Goal: Task Accomplishment & Management: Use online tool/utility

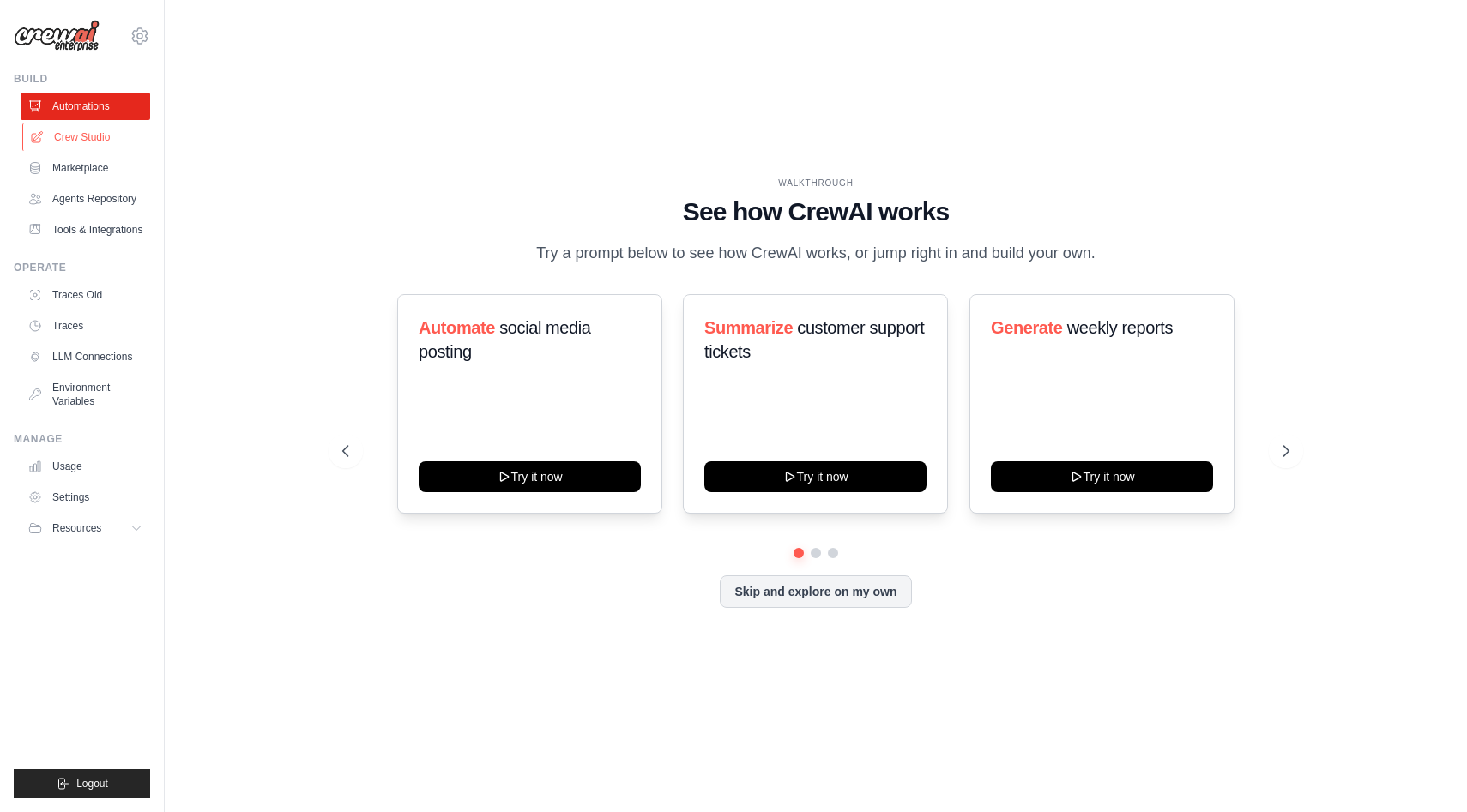
click at [77, 138] on link "Crew Studio" at bounding box center [87, 136] width 129 height 28
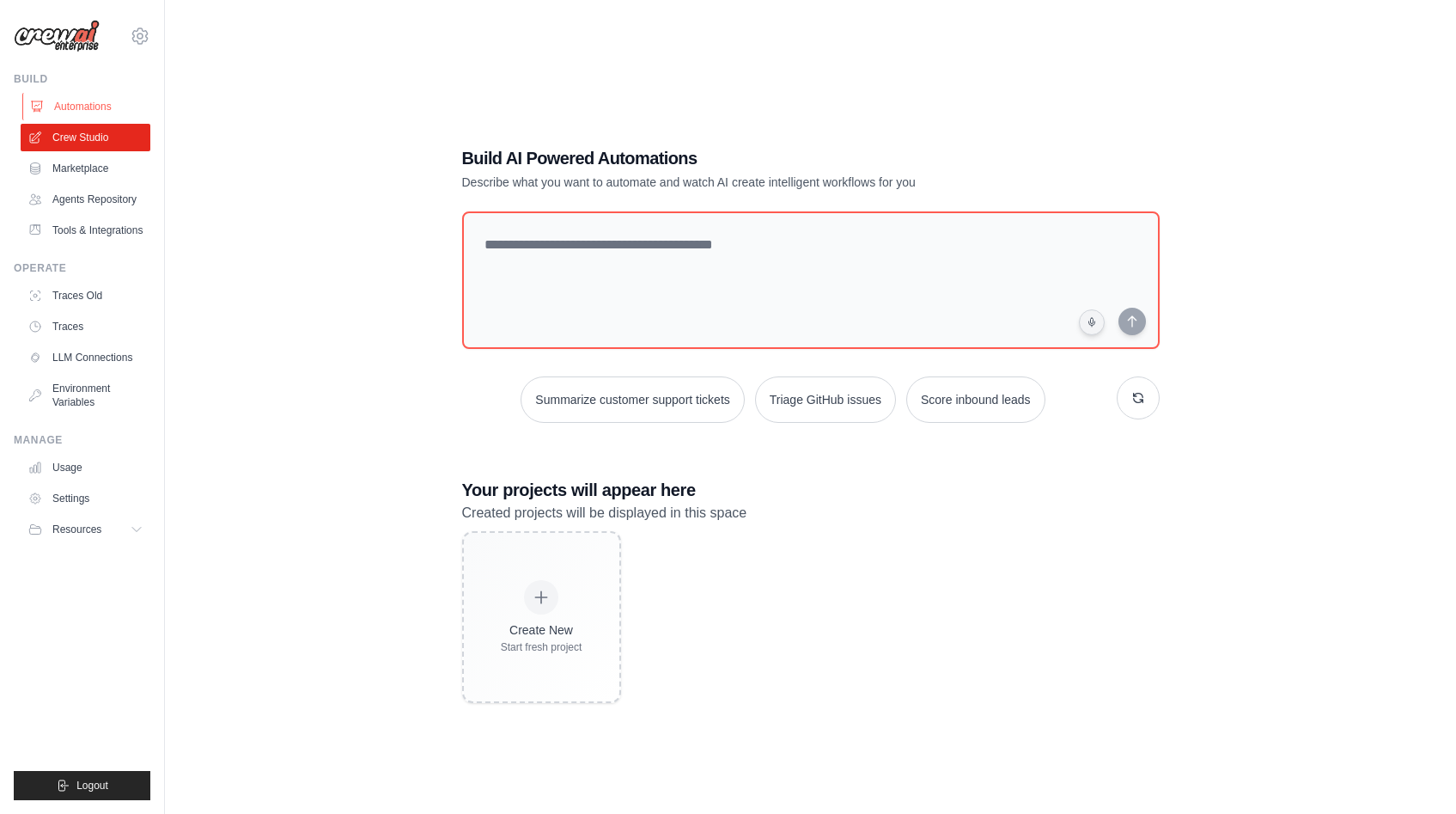
click at [70, 112] on link "Automations" at bounding box center [87, 106] width 130 height 28
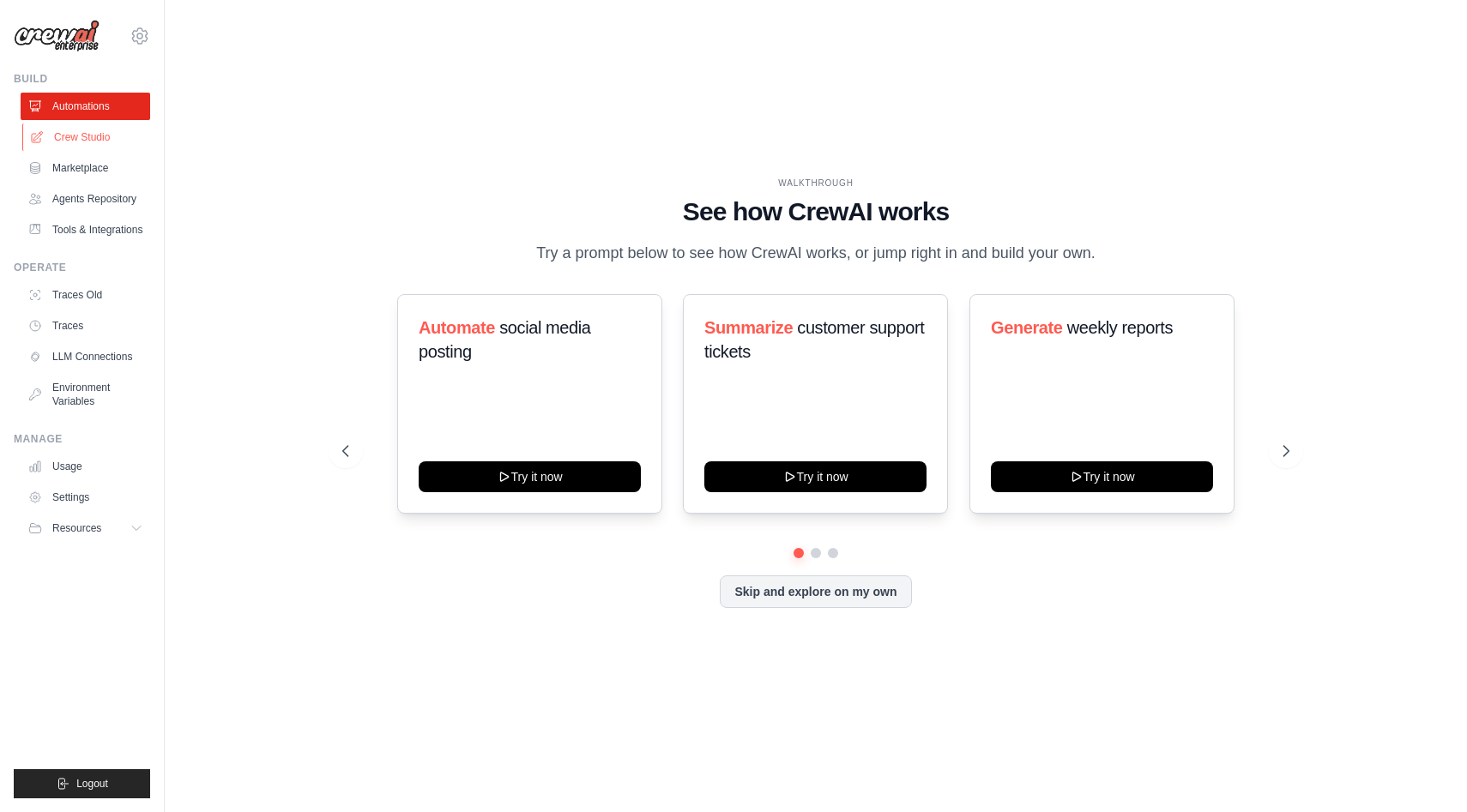
click at [73, 142] on link "Crew Studio" at bounding box center [87, 136] width 129 height 28
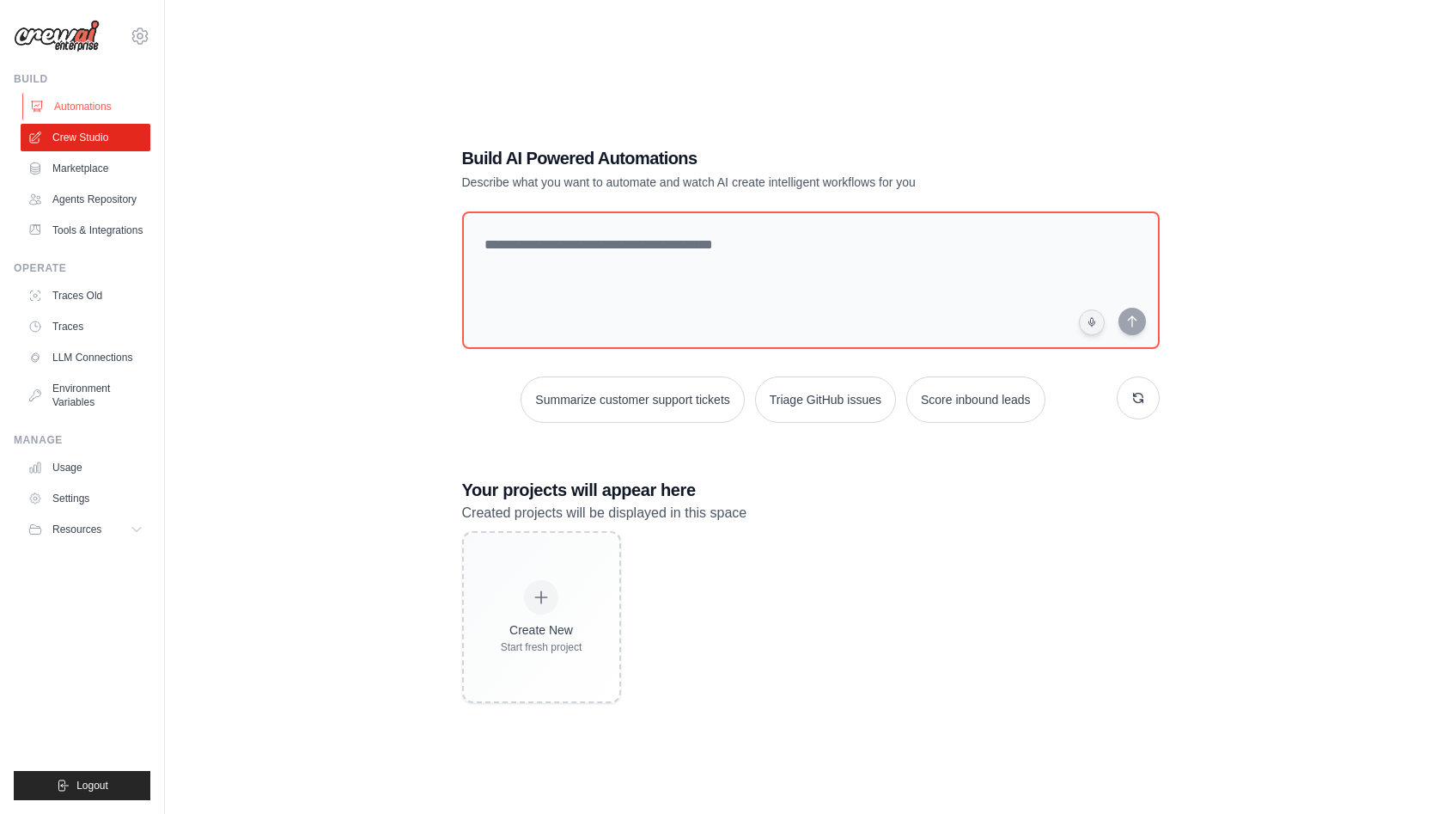
click at [79, 101] on link "Automations" at bounding box center [87, 106] width 130 height 28
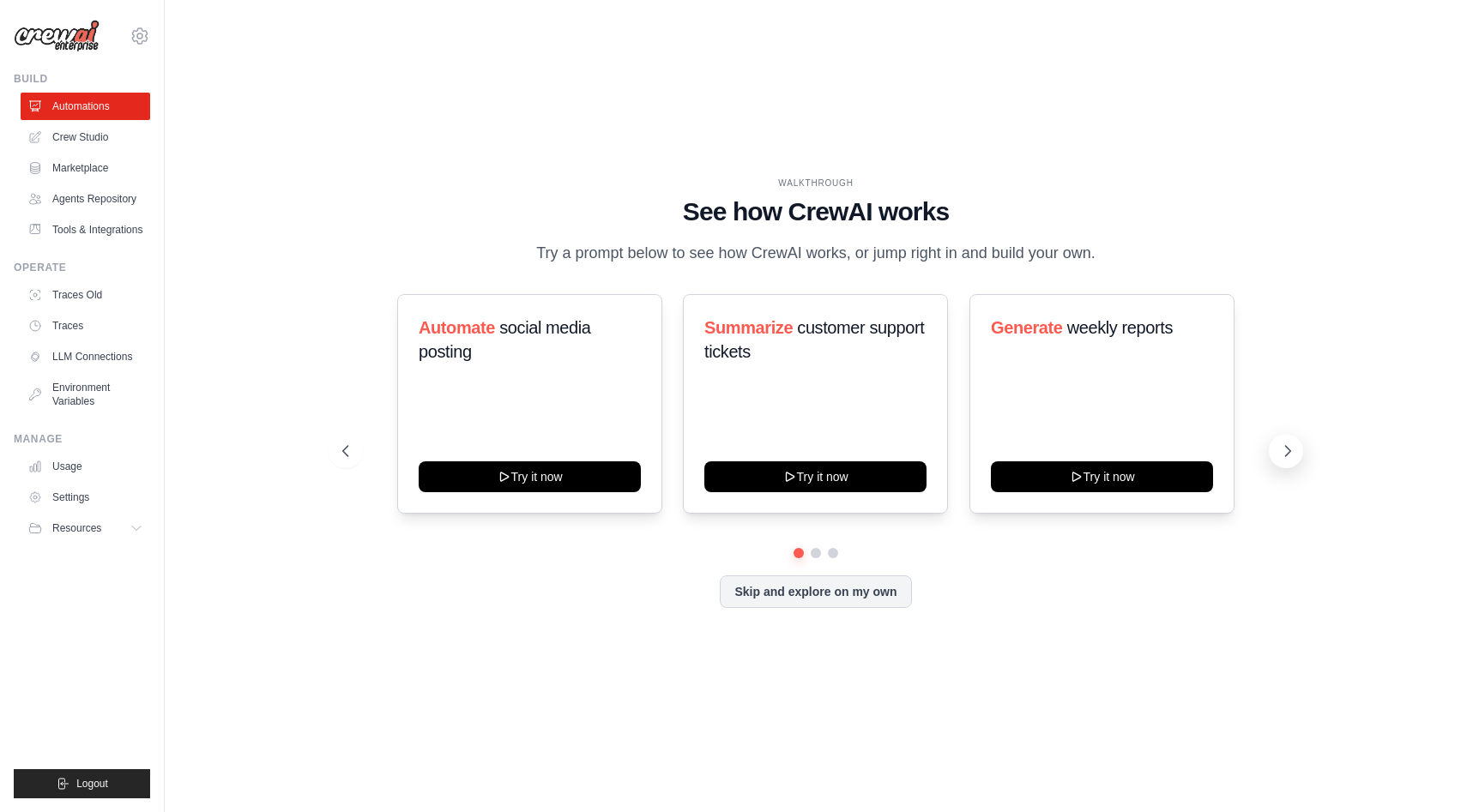
click at [1287, 459] on button at bounding box center [1285, 451] width 34 height 34
click at [1287, 459] on icon at bounding box center [1287, 450] width 17 height 17
click at [1289, 452] on icon at bounding box center [1289, 451] width 5 height 11
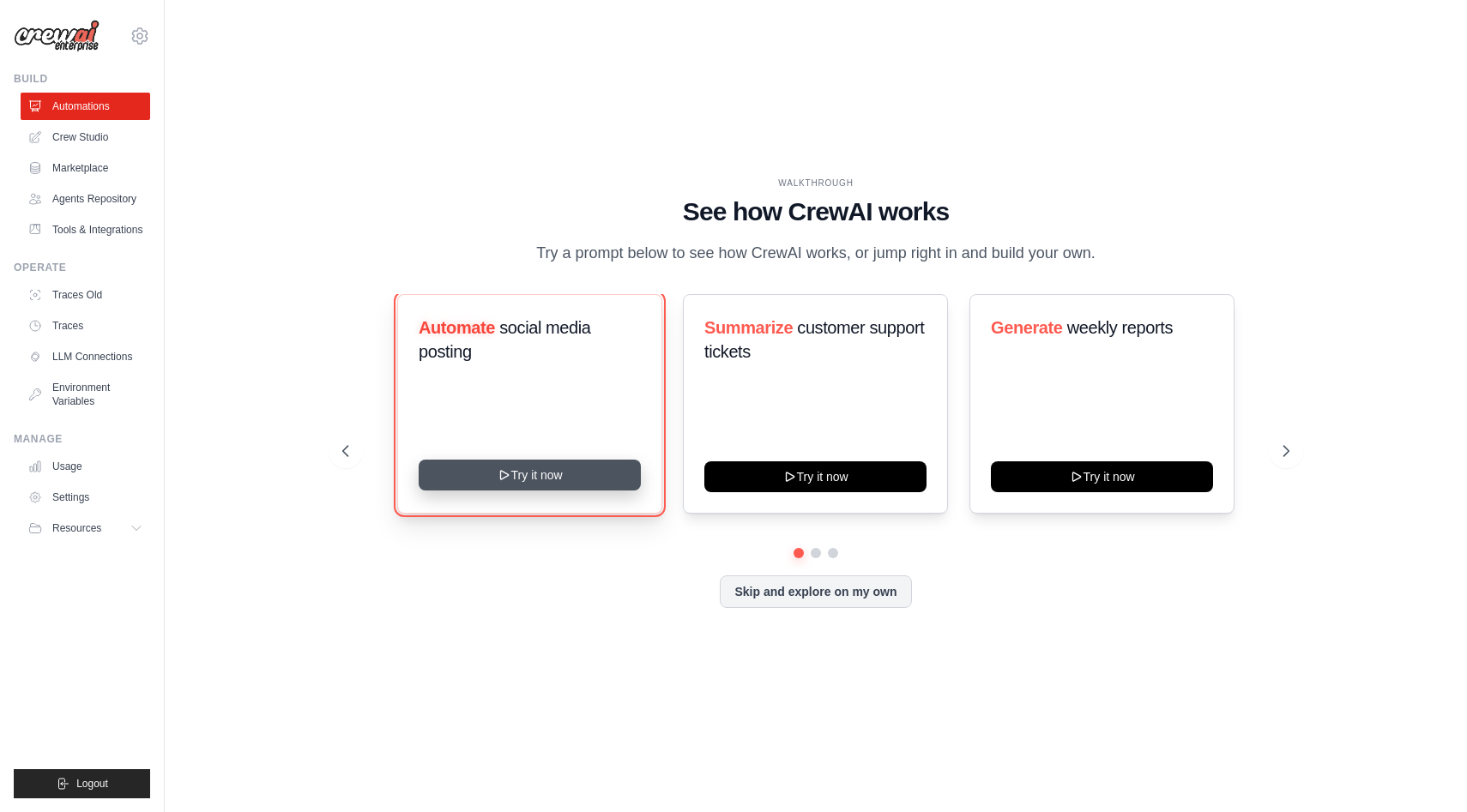
click at [523, 474] on button "Try it now" at bounding box center [529, 474] width 222 height 31
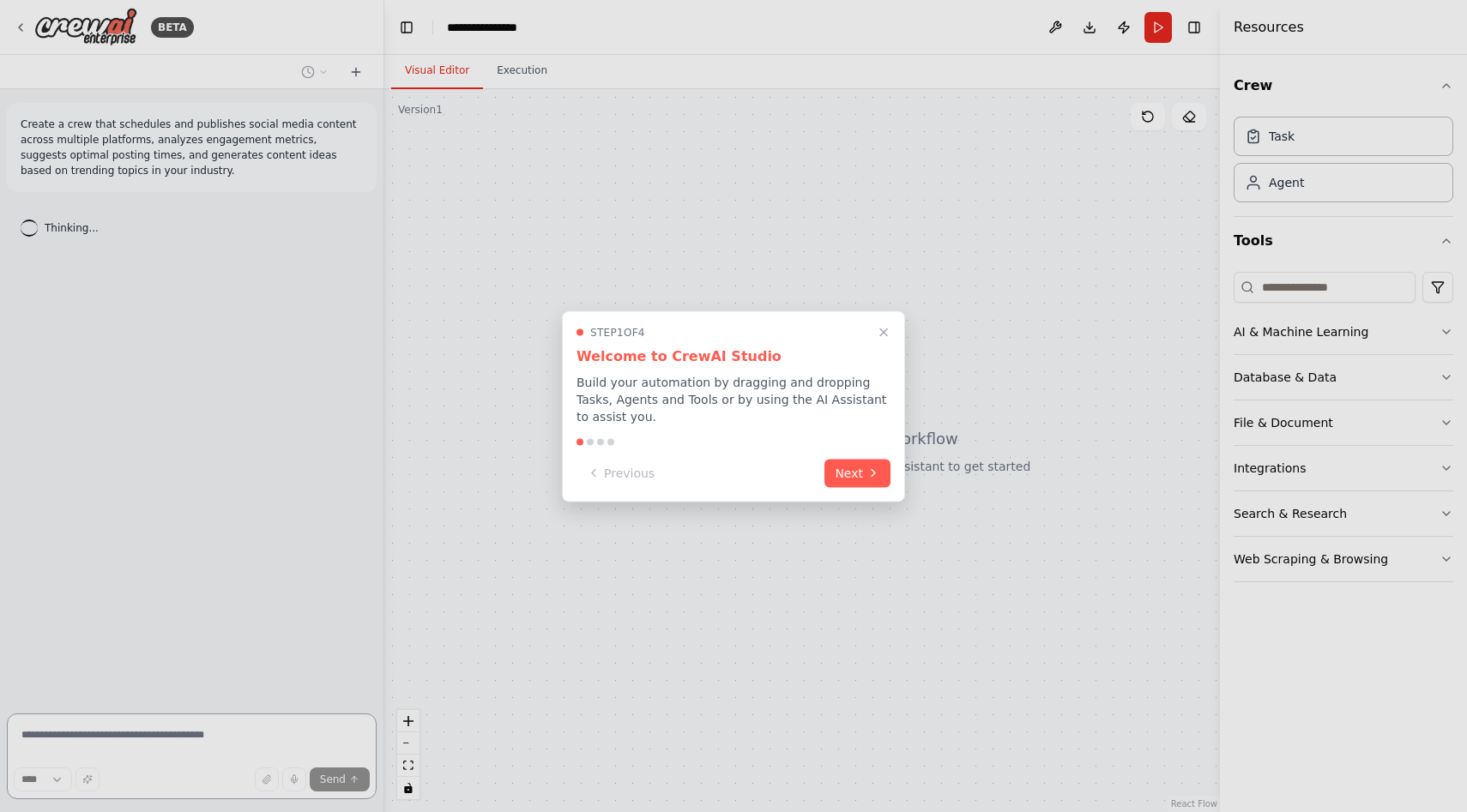
click at [674, 432] on div "Step 1 of 4 Welcome to CrewAI Studio Build your automation by dragging and drop…" at bounding box center [733, 406] width 343 height 191
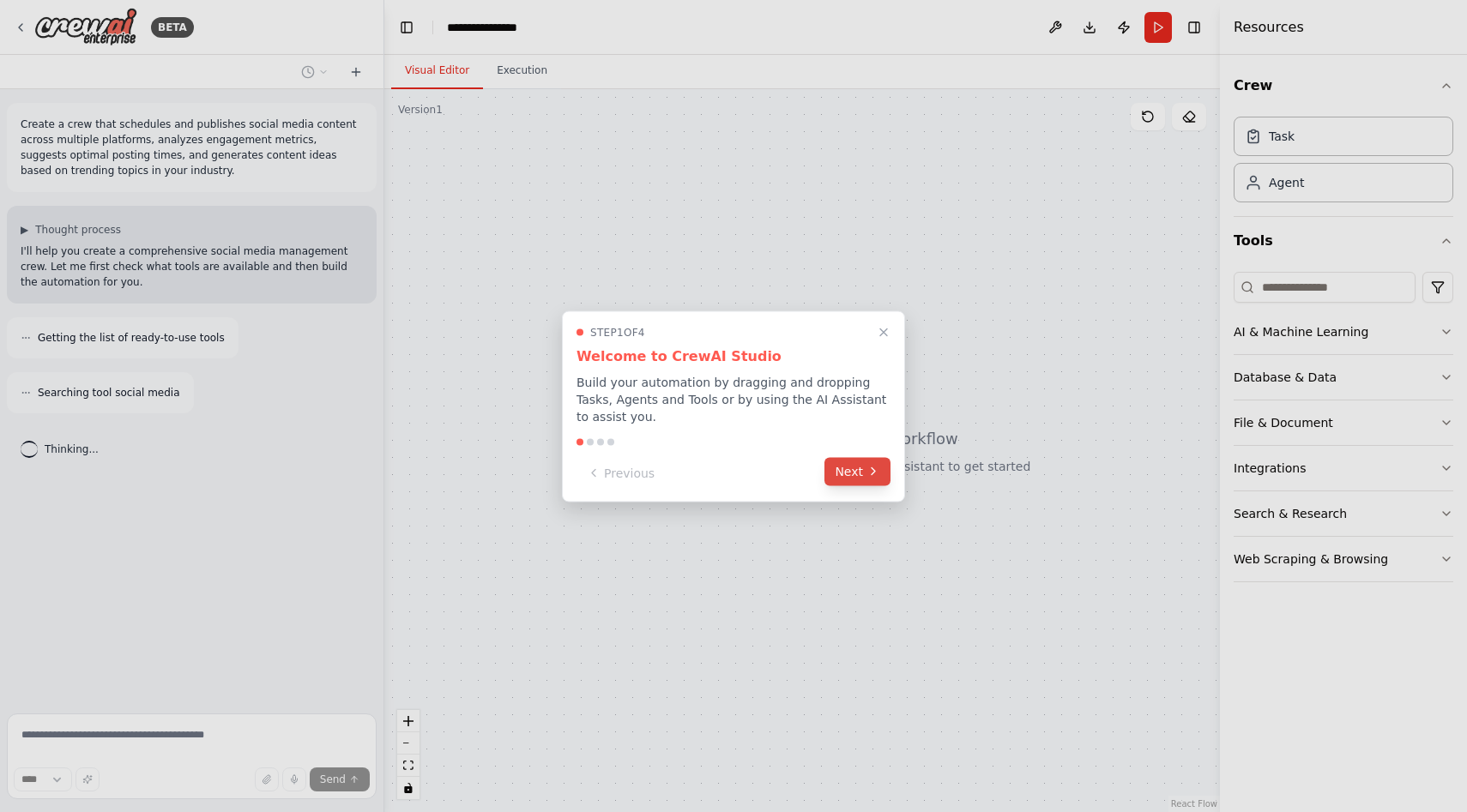
click at [865, 469] on button "Next" at bounding box center [857, 472] width 66 height 29
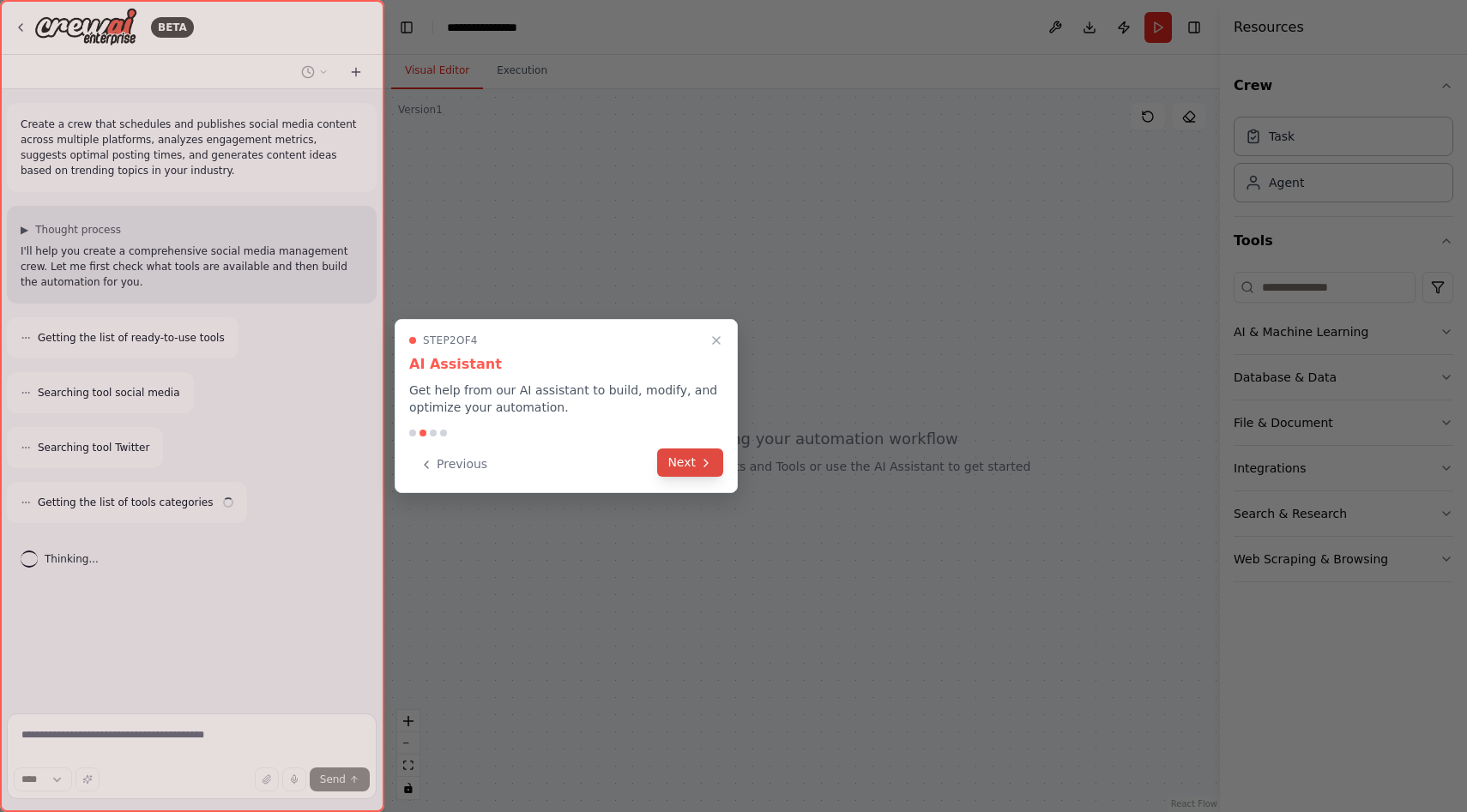
click at [696, 468] on button "Next" at bounding box center [690, 463] width 66 height 29
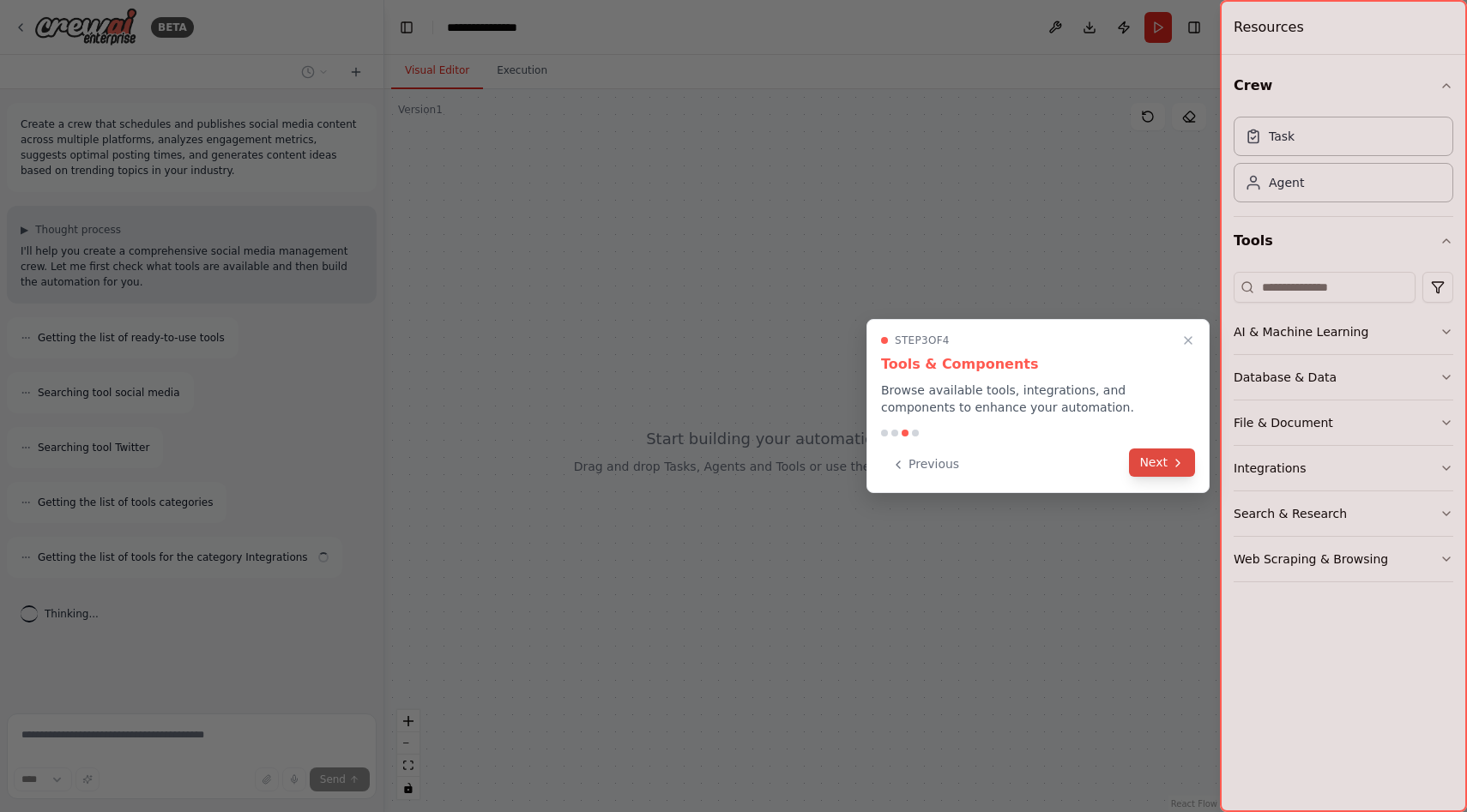
click at [1167, 460] on button "Next" at bounding box center [1162, 463] width 66 height 29
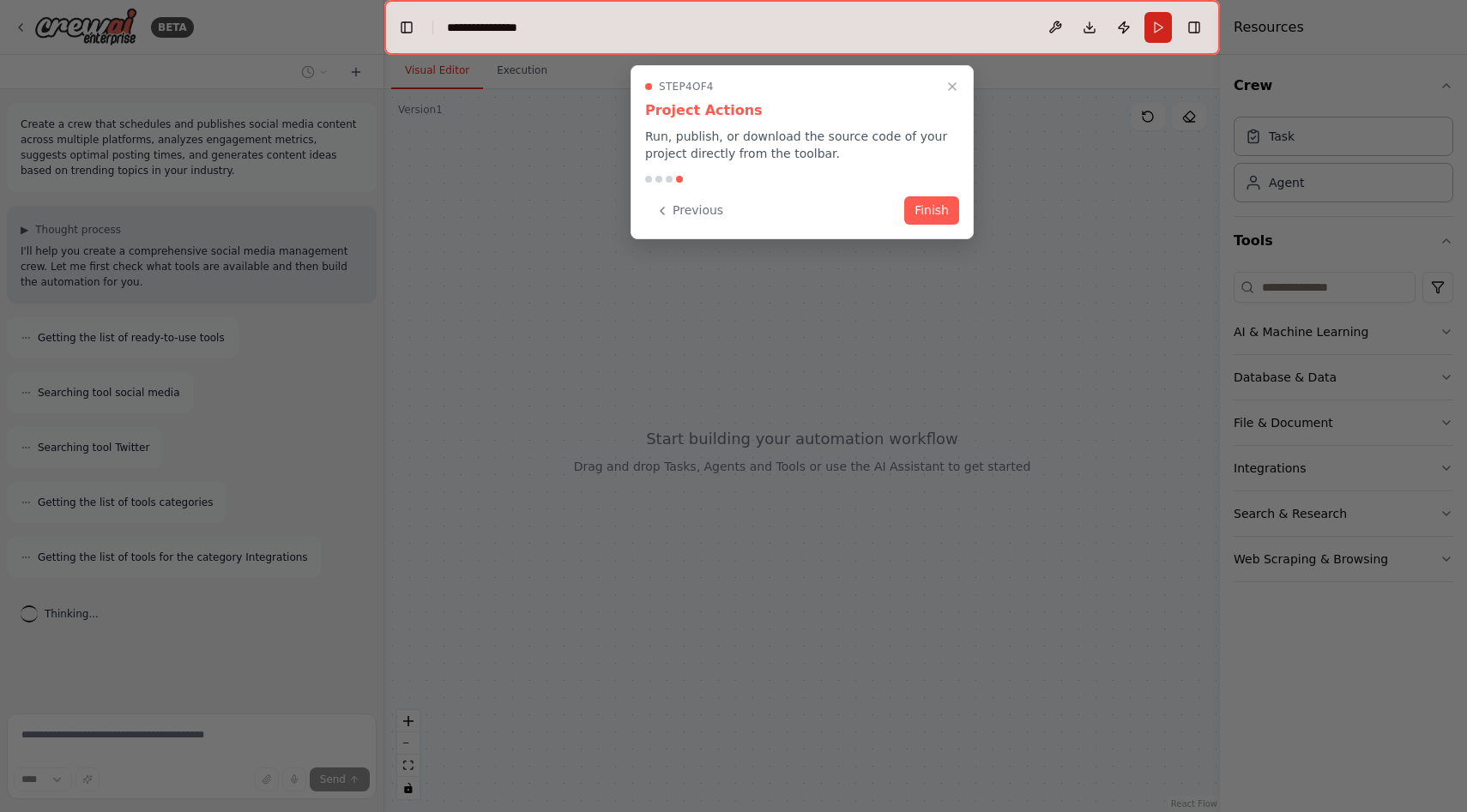
click at [941, 213] on button "Finish" at bounding box center [932, 210] width 55 height 29
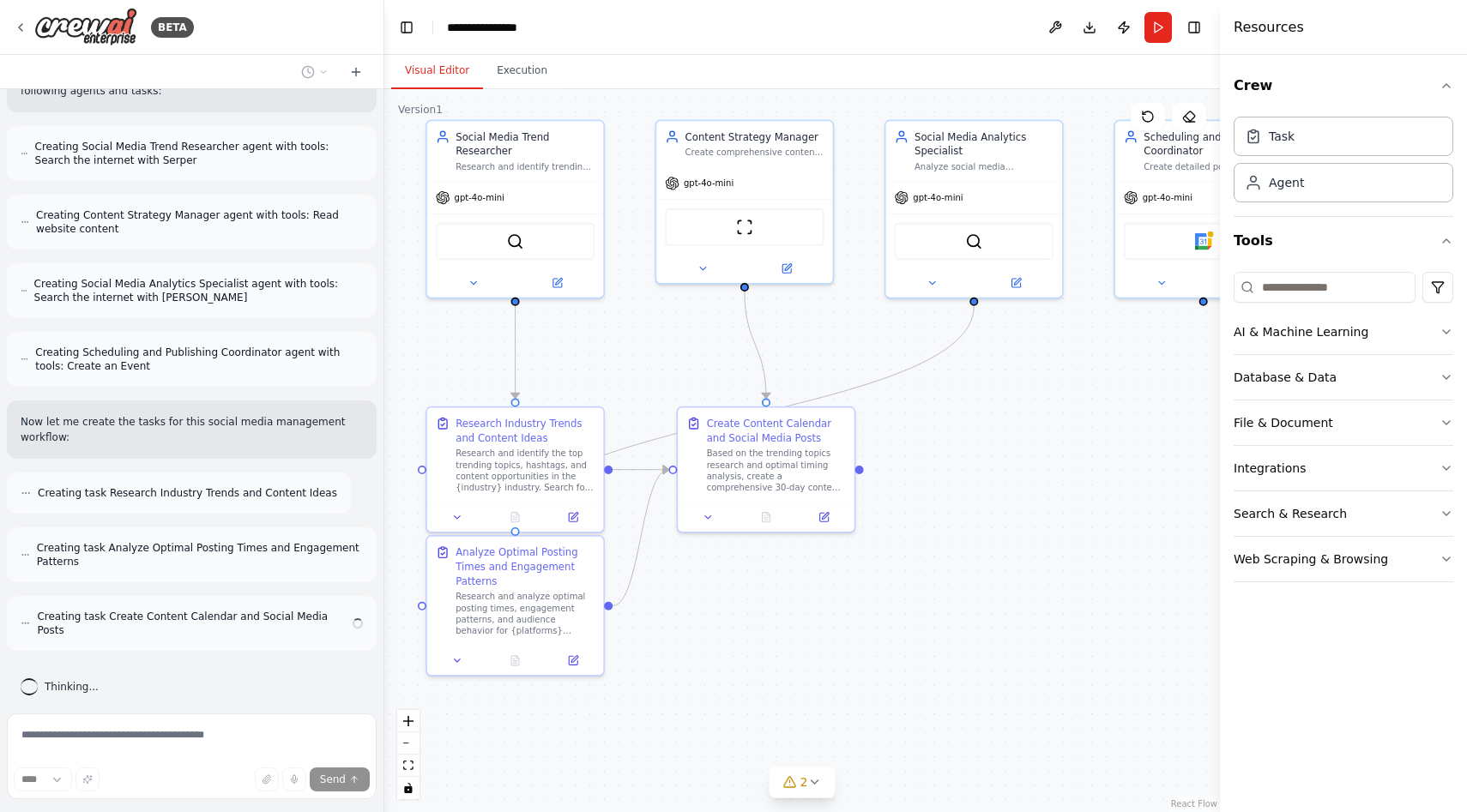
scroll to position [692, 0]
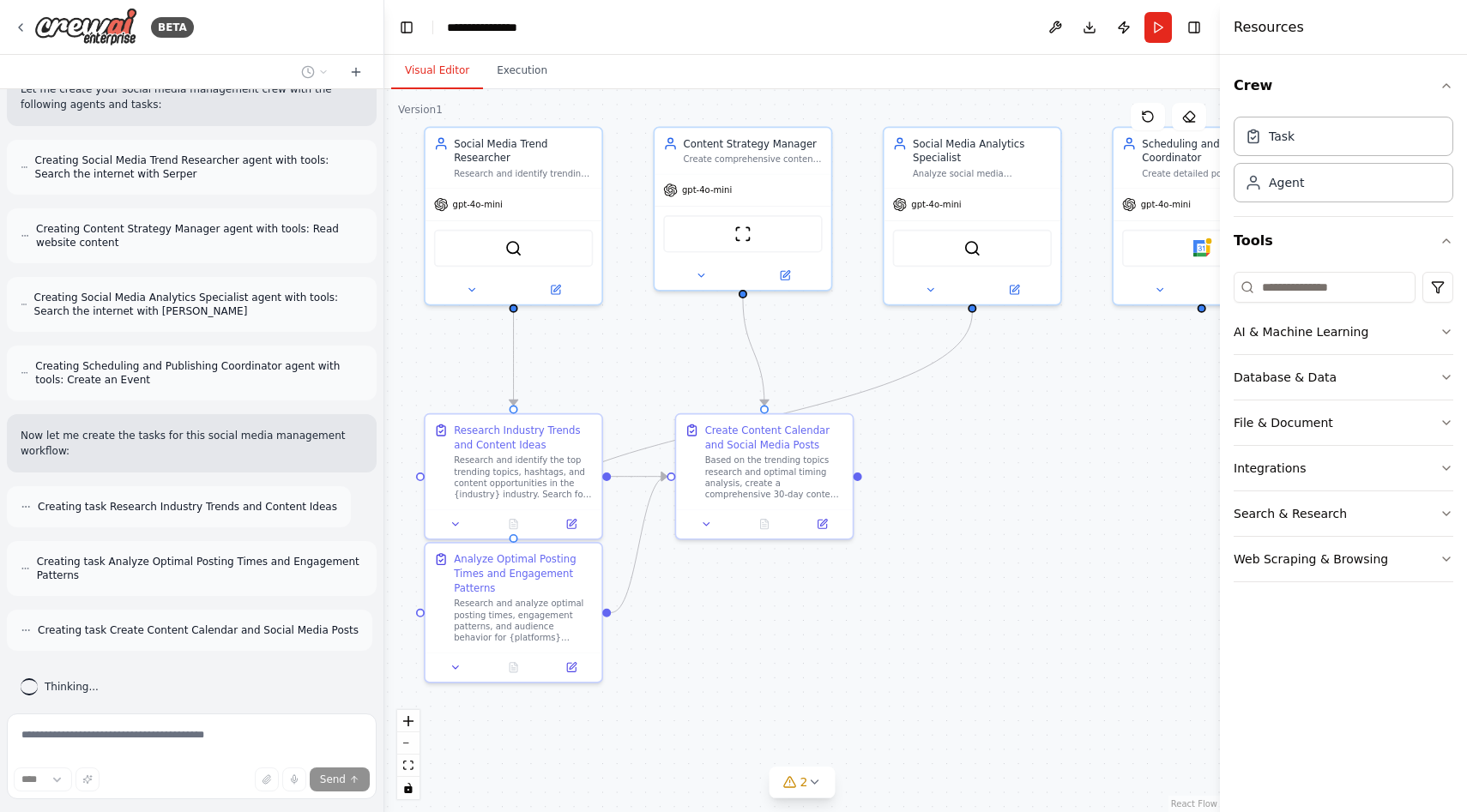
drag, startPoint x: 1053, startPoint y: 628, endPoint x: 928, endPoint y: 504, distance: 176.1
click at [928, 504] on div ".deletable-edge-delete-btn { width: 20px; height: 20px; border: 0px solid #ffff…" at bounding box center [802, 450] width 836 height 723
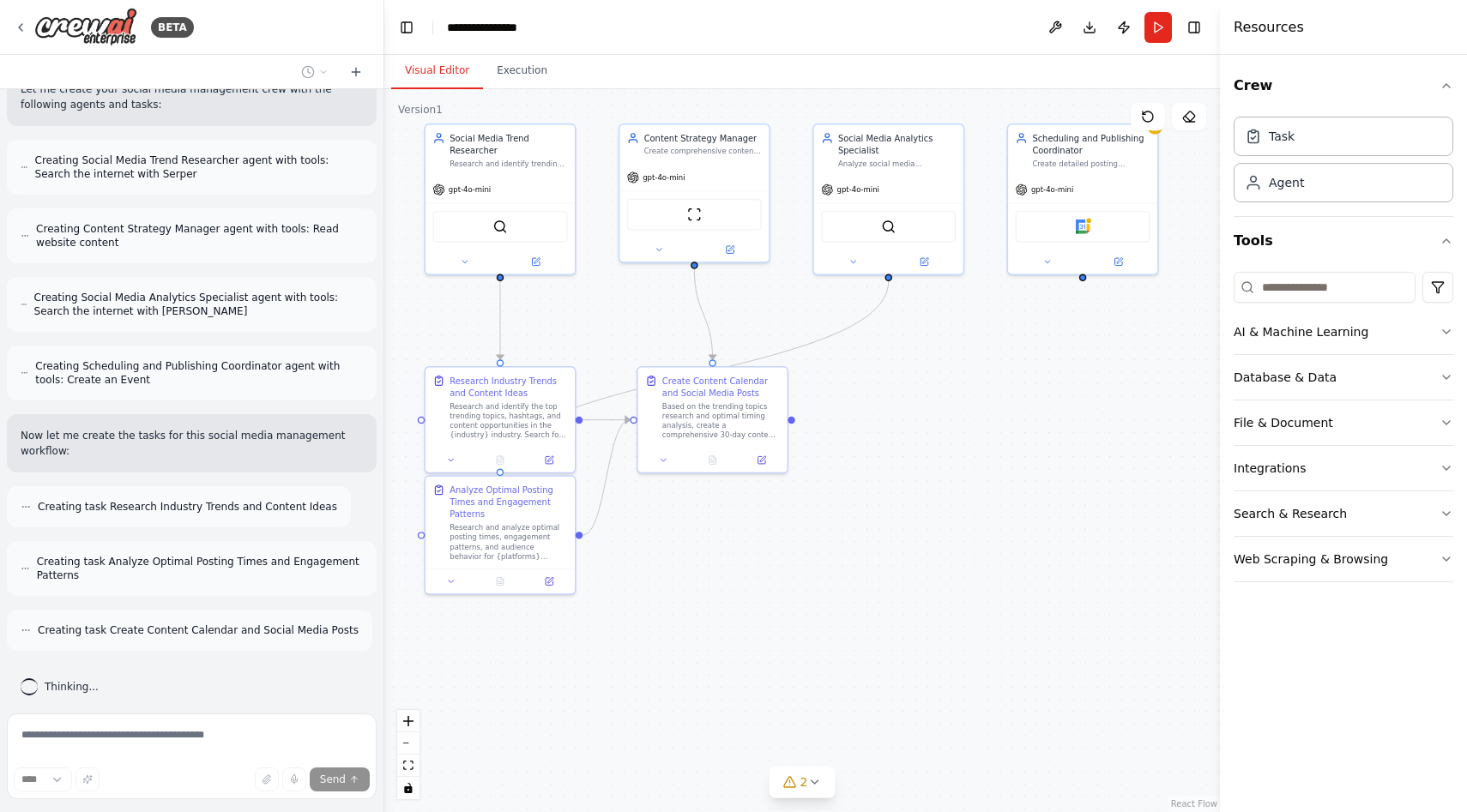
drag, startPoint x: 1077, startPoint y: 515, endPoint x: 986, endPoint y: 461, distance: 105.8
click at [986, 461] on div ".deletable-edge-delete-btn { width: 20px; height: 20px; border: 0px solid #ffff…" at bounding box center [802, 450] width 836 height 723
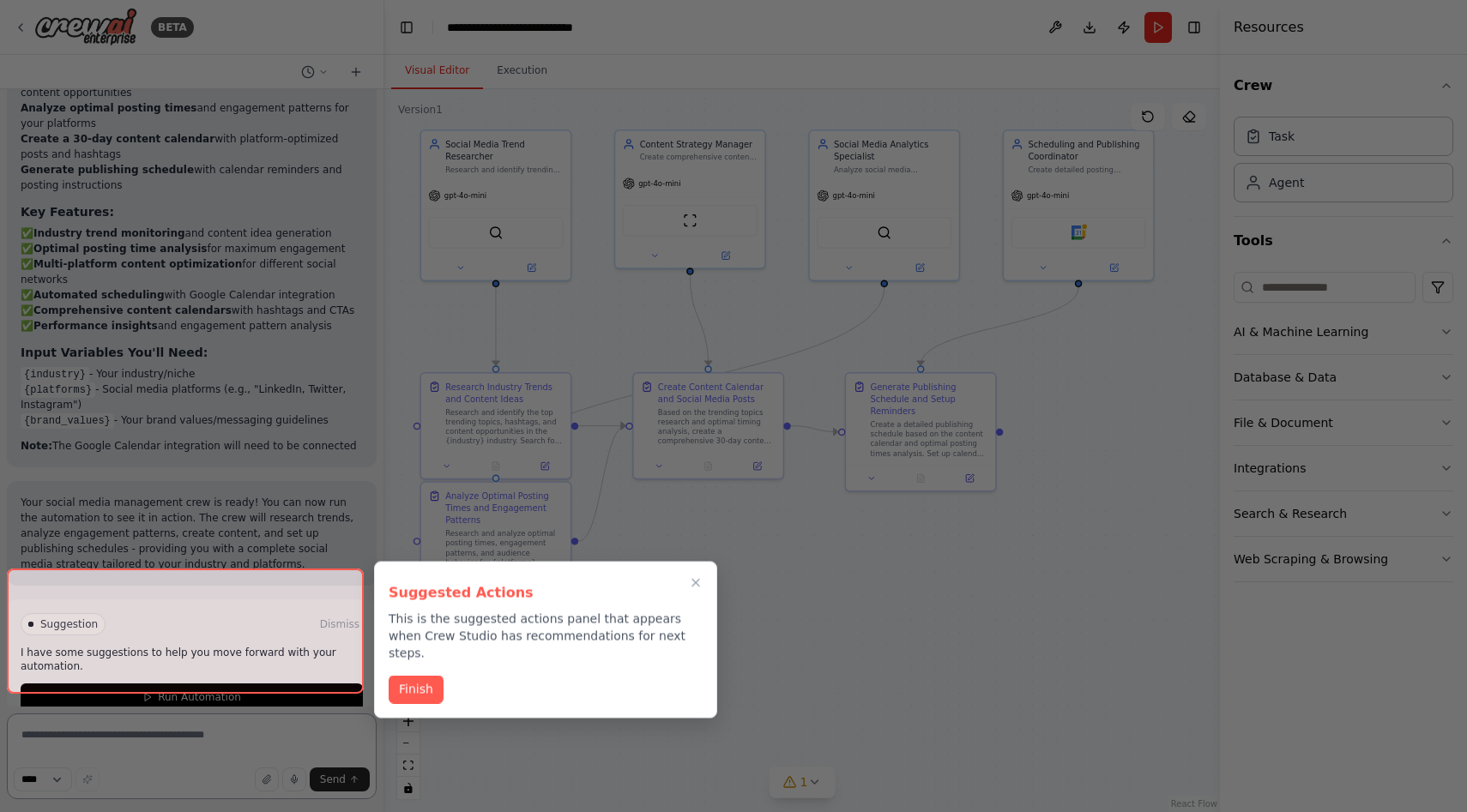
scroll to position [1806, 0]
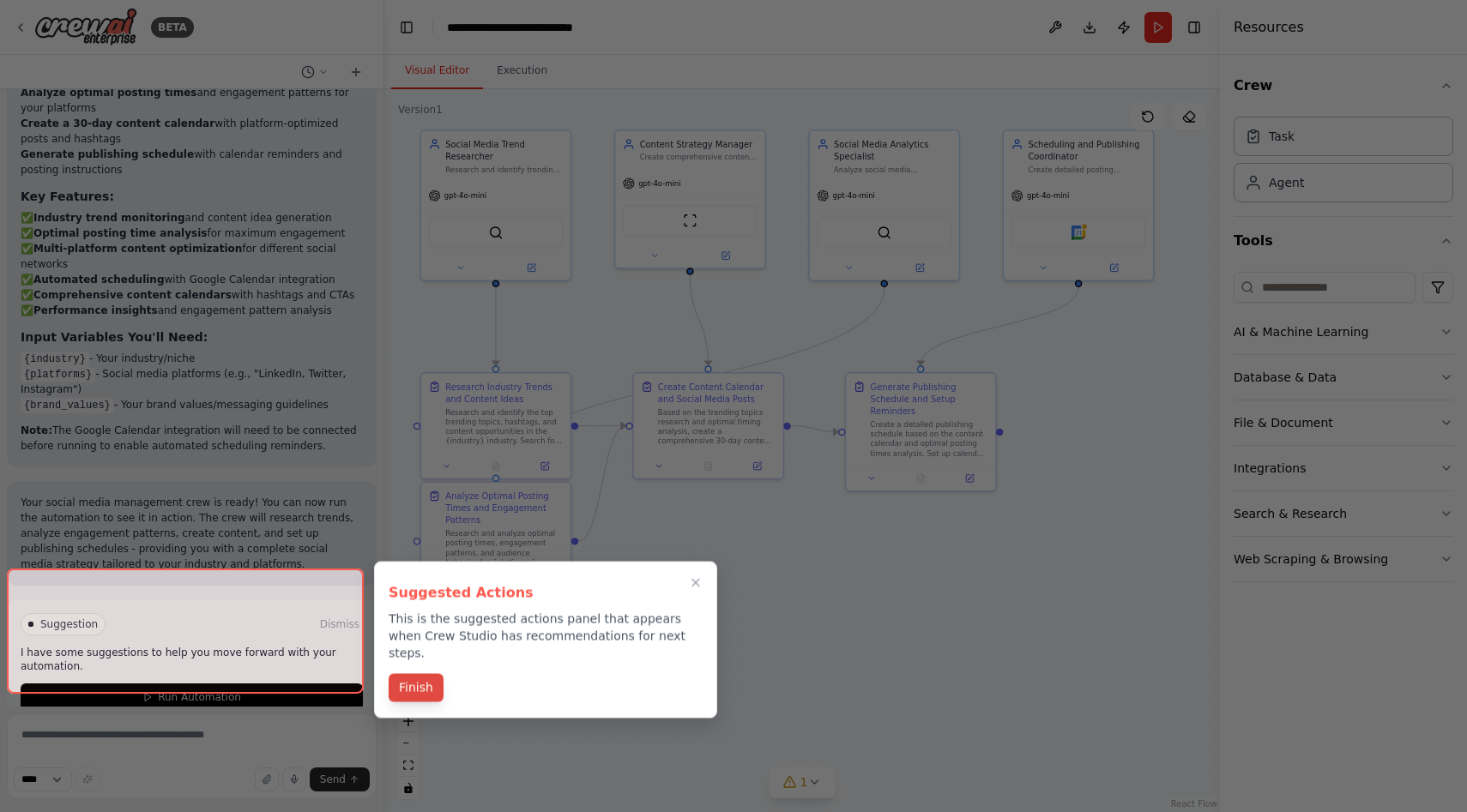
click at [436, 674] on button "Finish" at bounding box center [416, 688] width 55 height 29
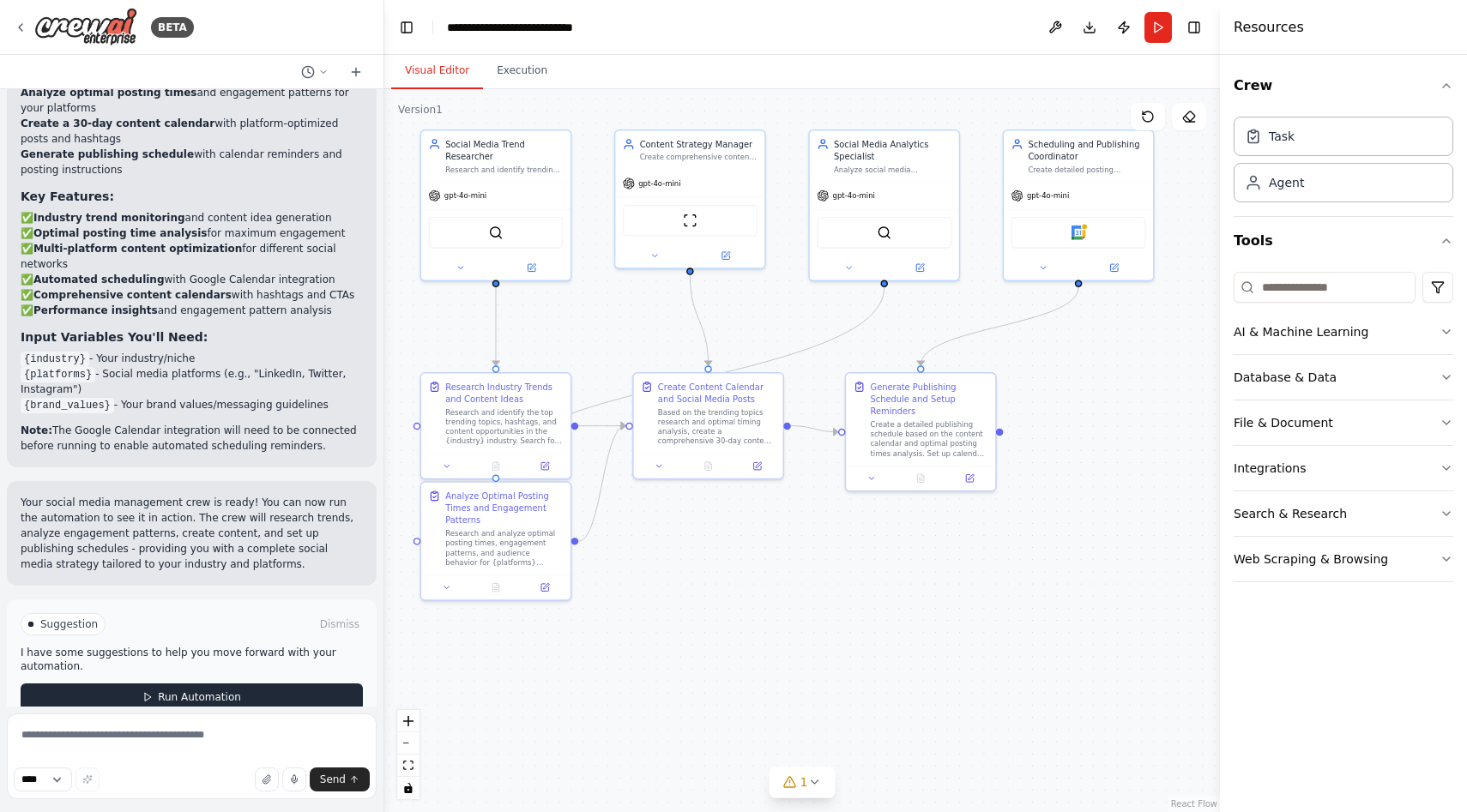
click at [218, 690] on span "Run Automation" at bounding box center [199, 696] width 83 height 13
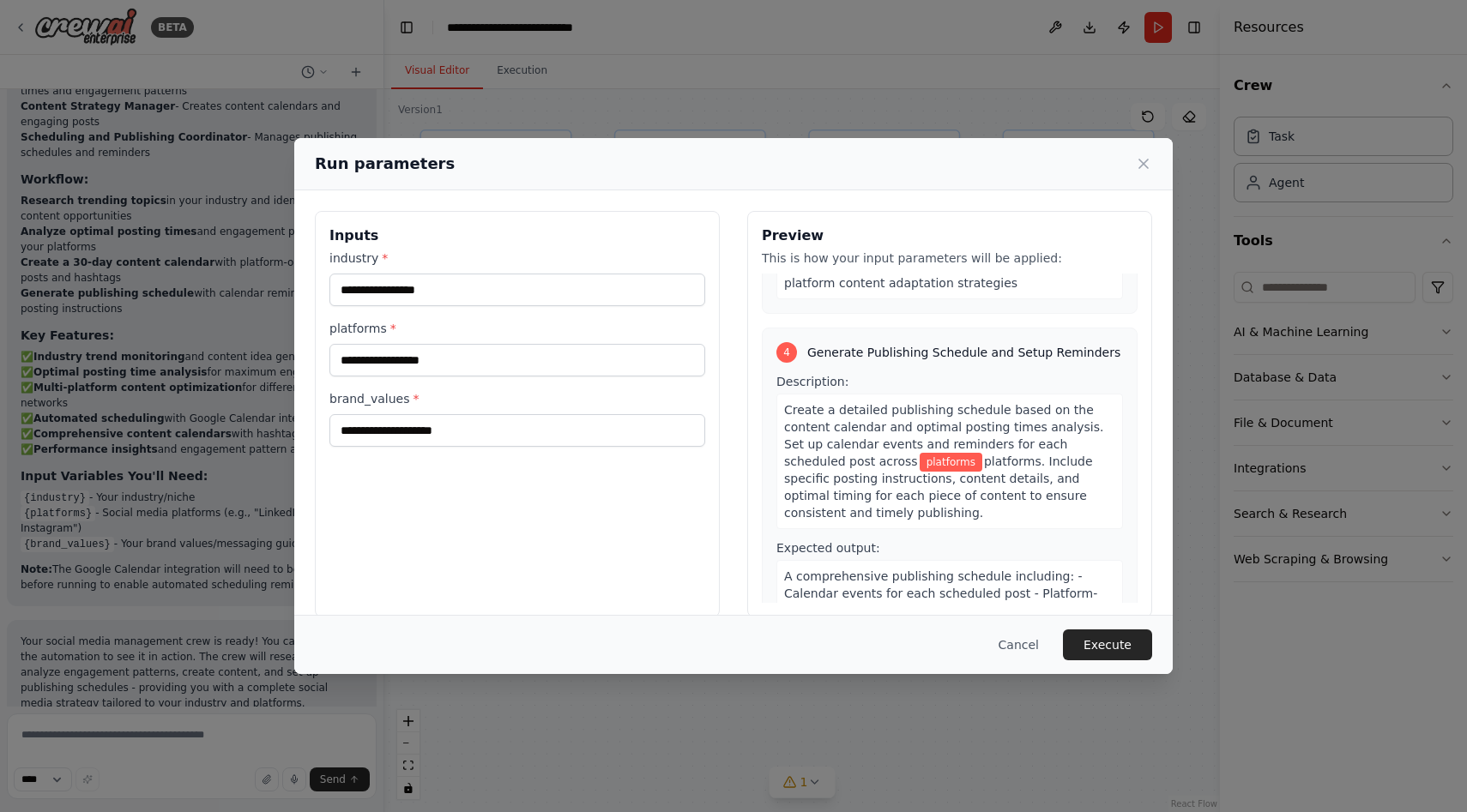
scroll to position [1238, 0]
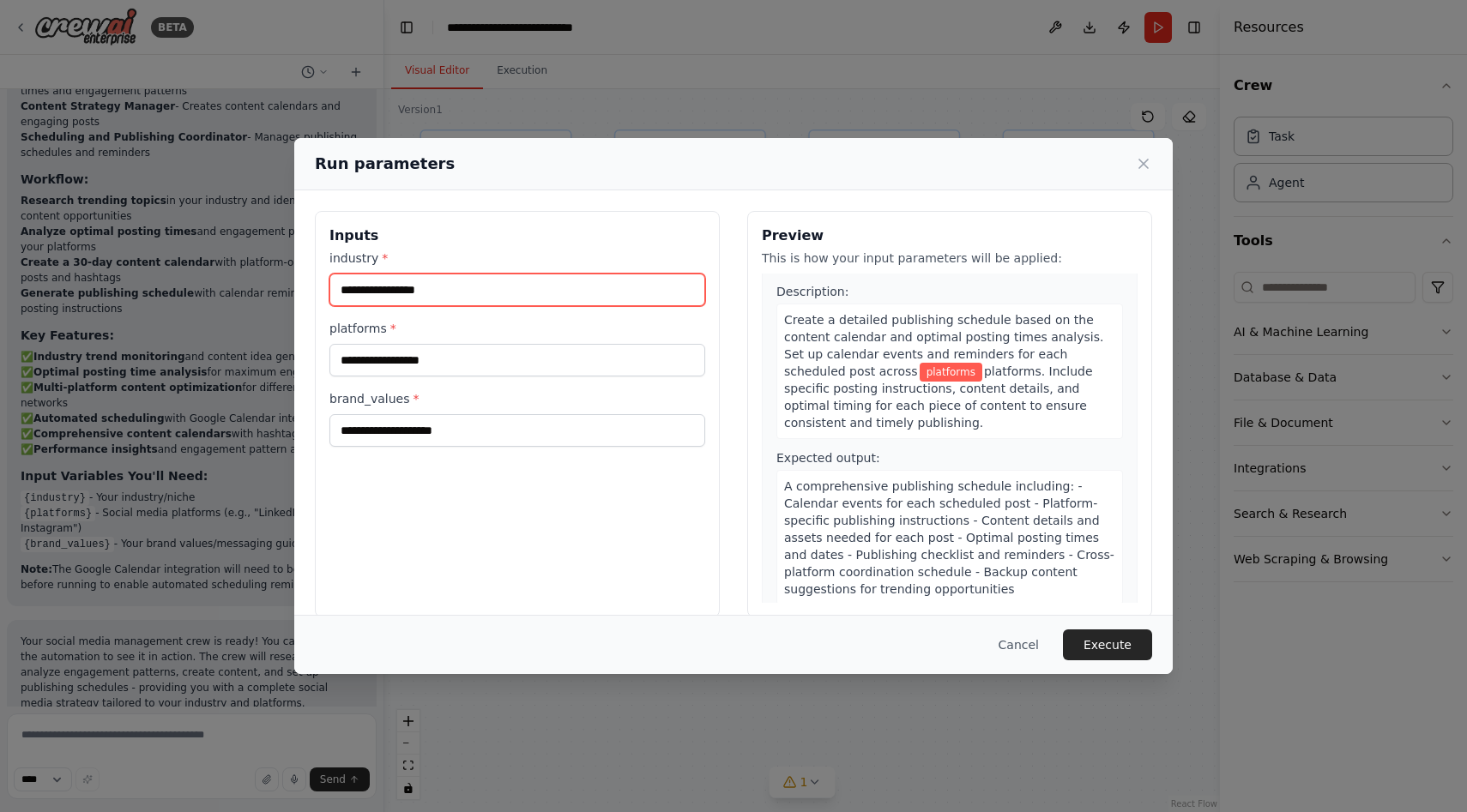
click at [441, 292] on input "industry *" at bounding box center [516, 290] width 375 height 33
type input "********"
click at [481, 327] on label "platforms *" at bounding box center [516, 328] width 375 height 17
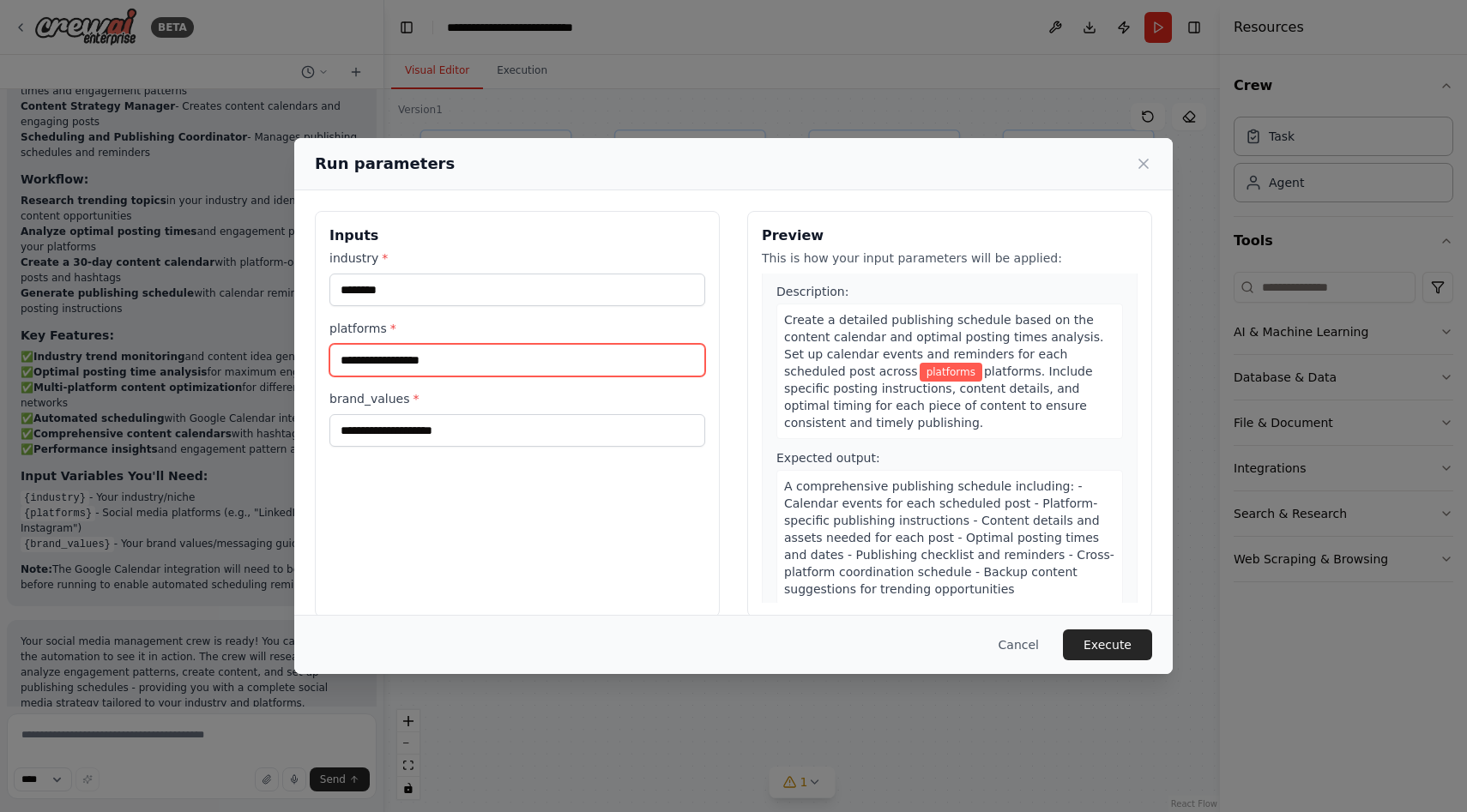
click at [481, 344] on input "platforms *" at bounding box center [516, 360] width 375 height 33
click at [449, 353] on input "platforms *" at bounding box center [516, 360] width 375 height 33
type input "*********"
click at [541, 511] on div "Inputs industry * ******** platforms * ********* brand_values *" at bounding box center [517, 414] width 405 height 406
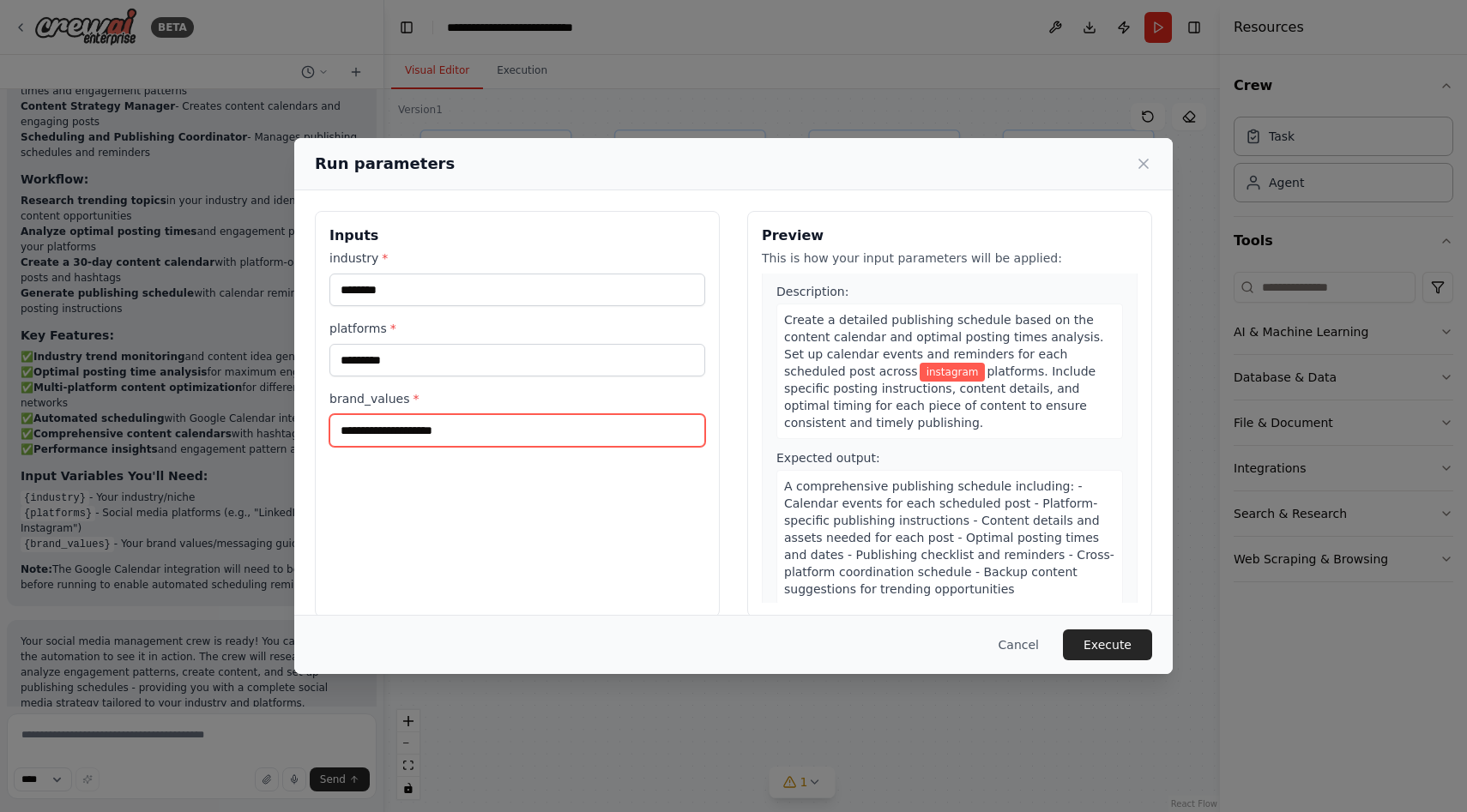
click at [490, 434] on input "brand_values *" at bounding box center [516, 431] width 375 height 33
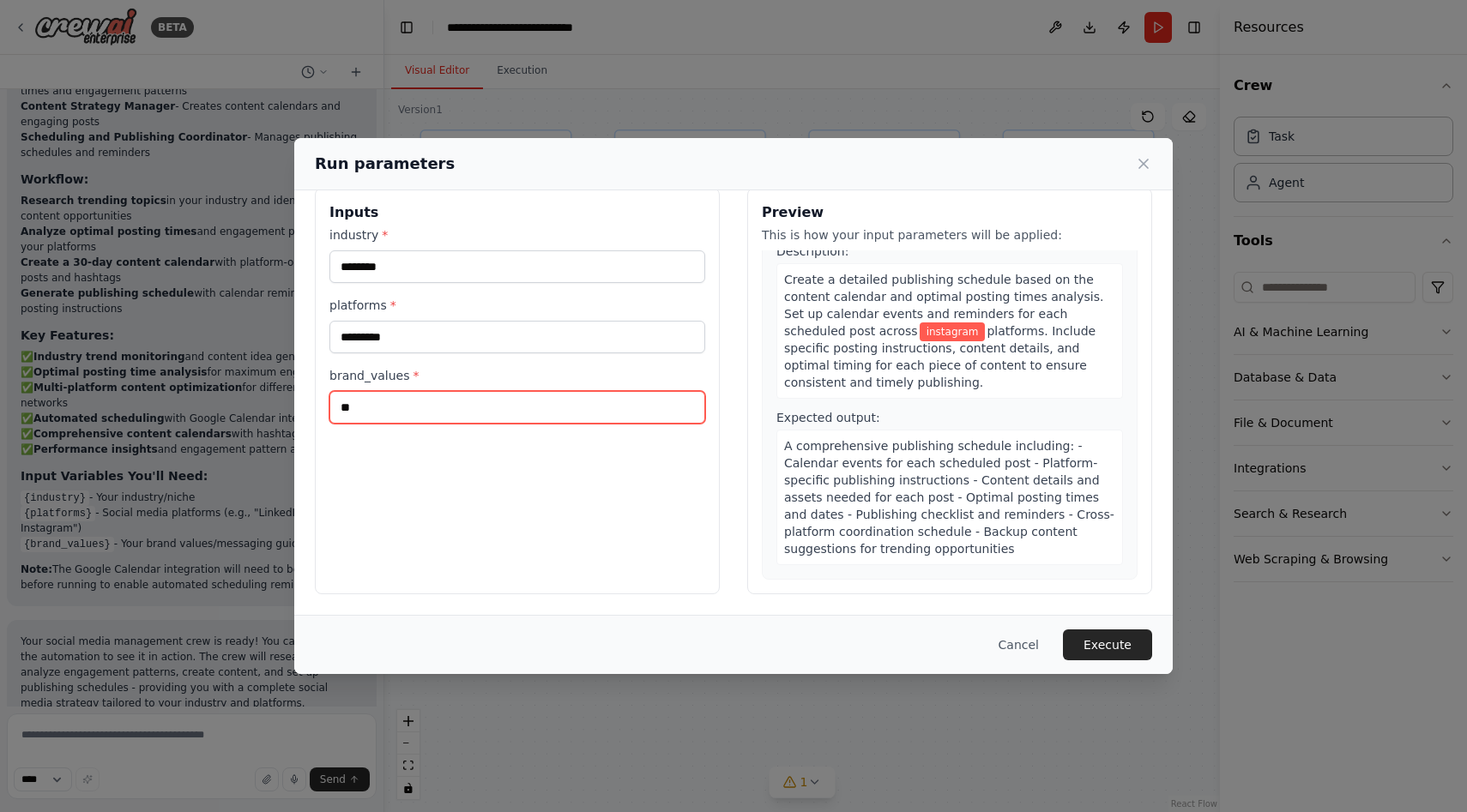
scroll to position [1220, 0]
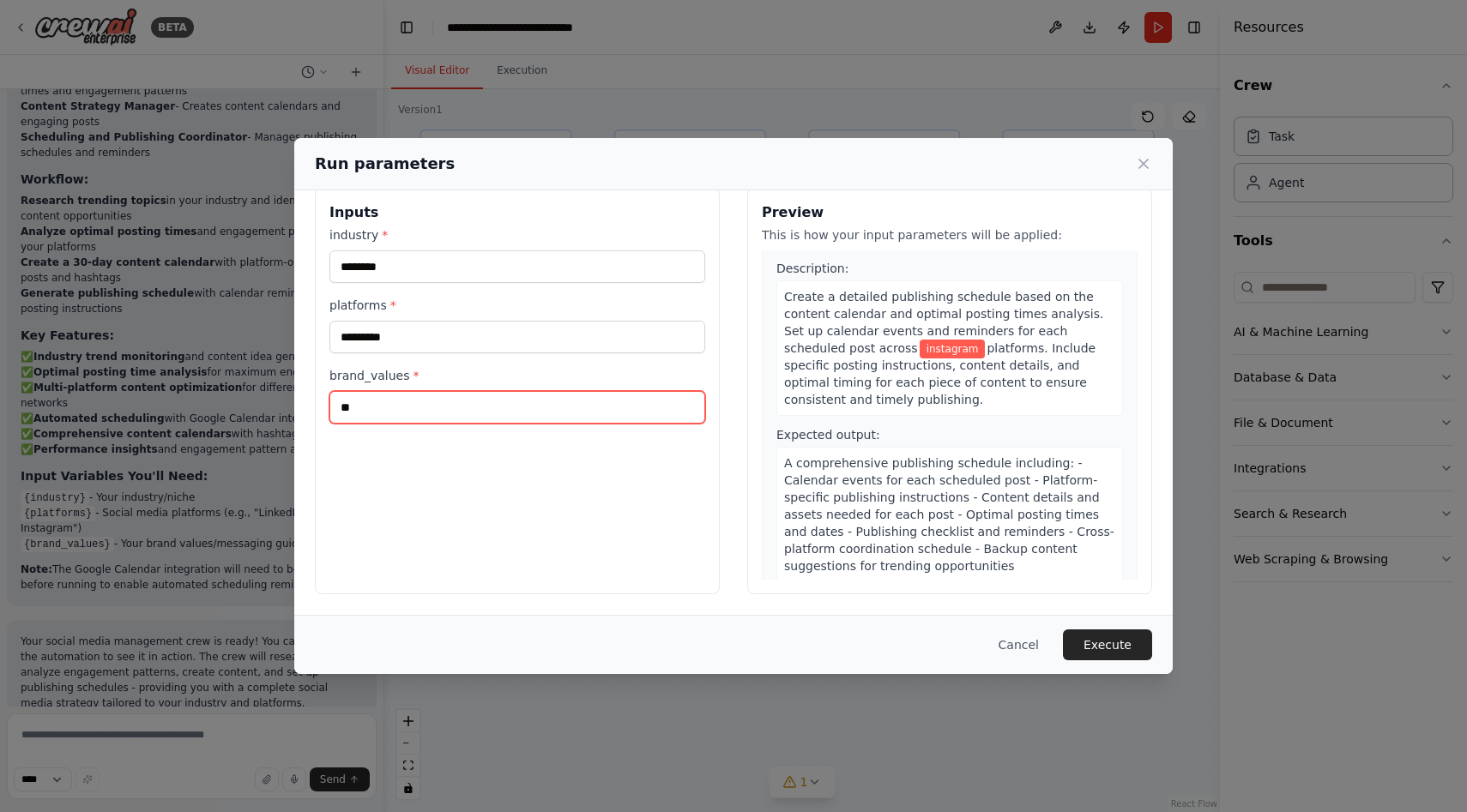
type input "*"
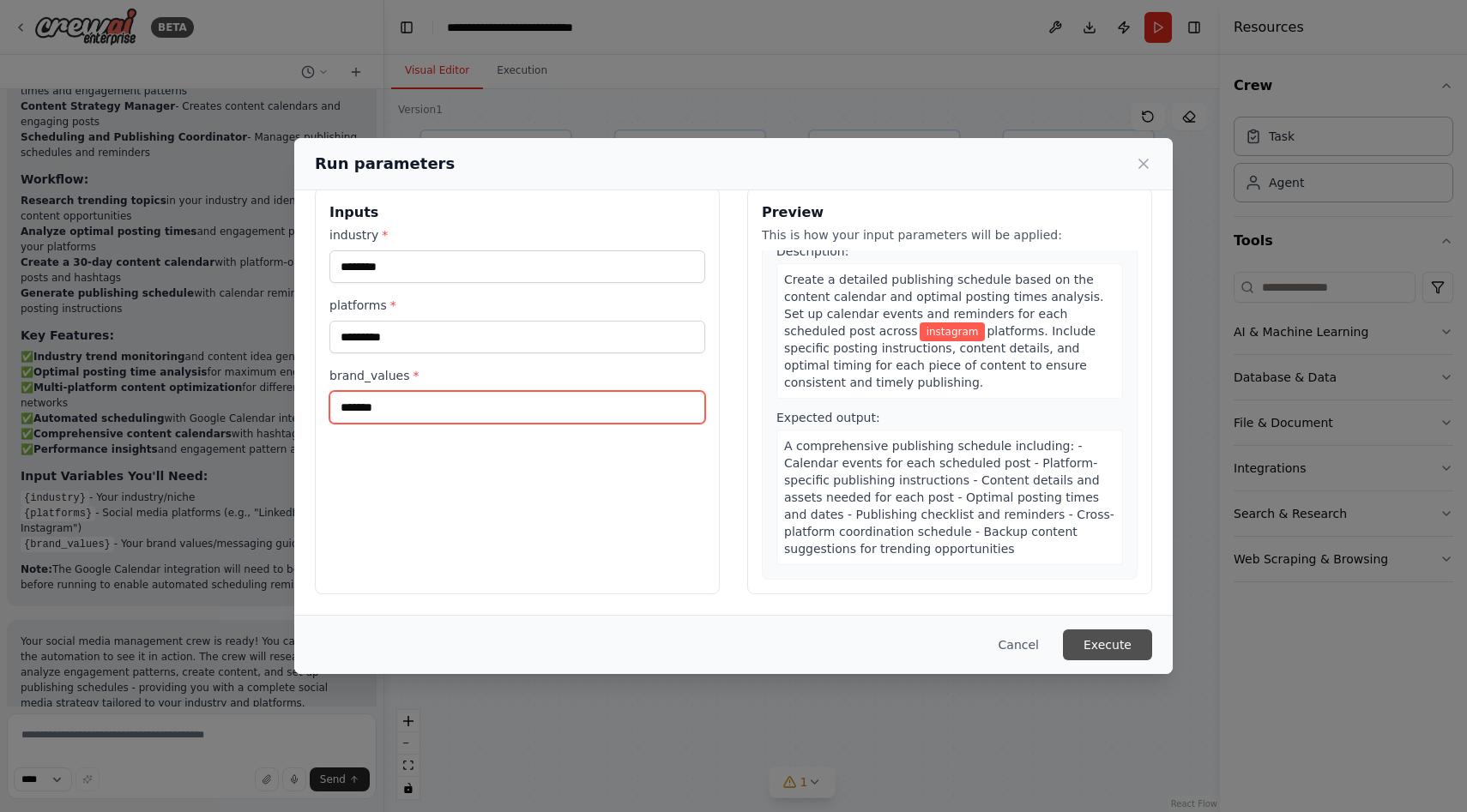
type input "*******"
click at [1098, 648] on button "Execute" at bounding box center [1108, 644] width 89 height 31
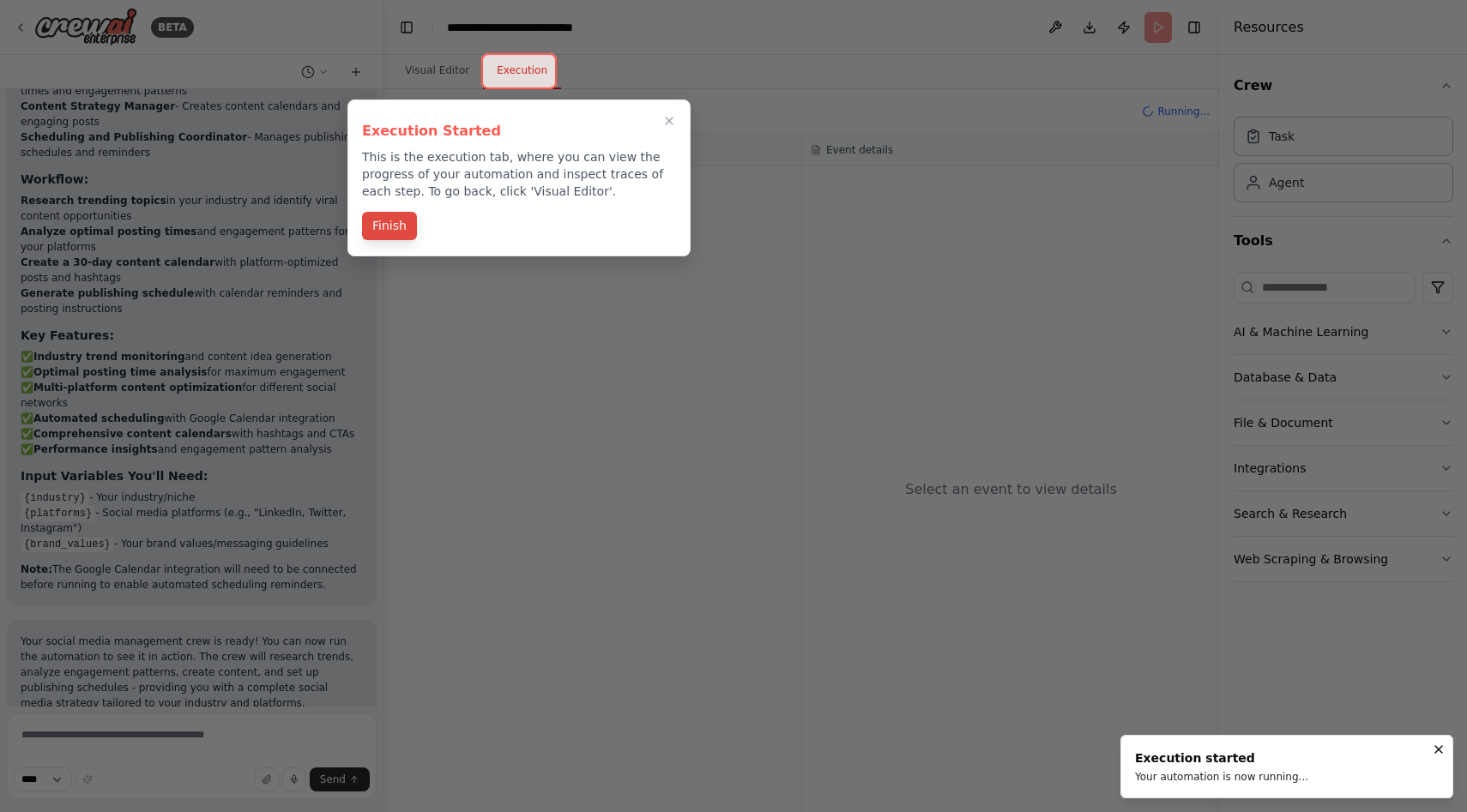
click at [393, 229] on button "Finish" at bounding box center [390, 226] width 55 height 29
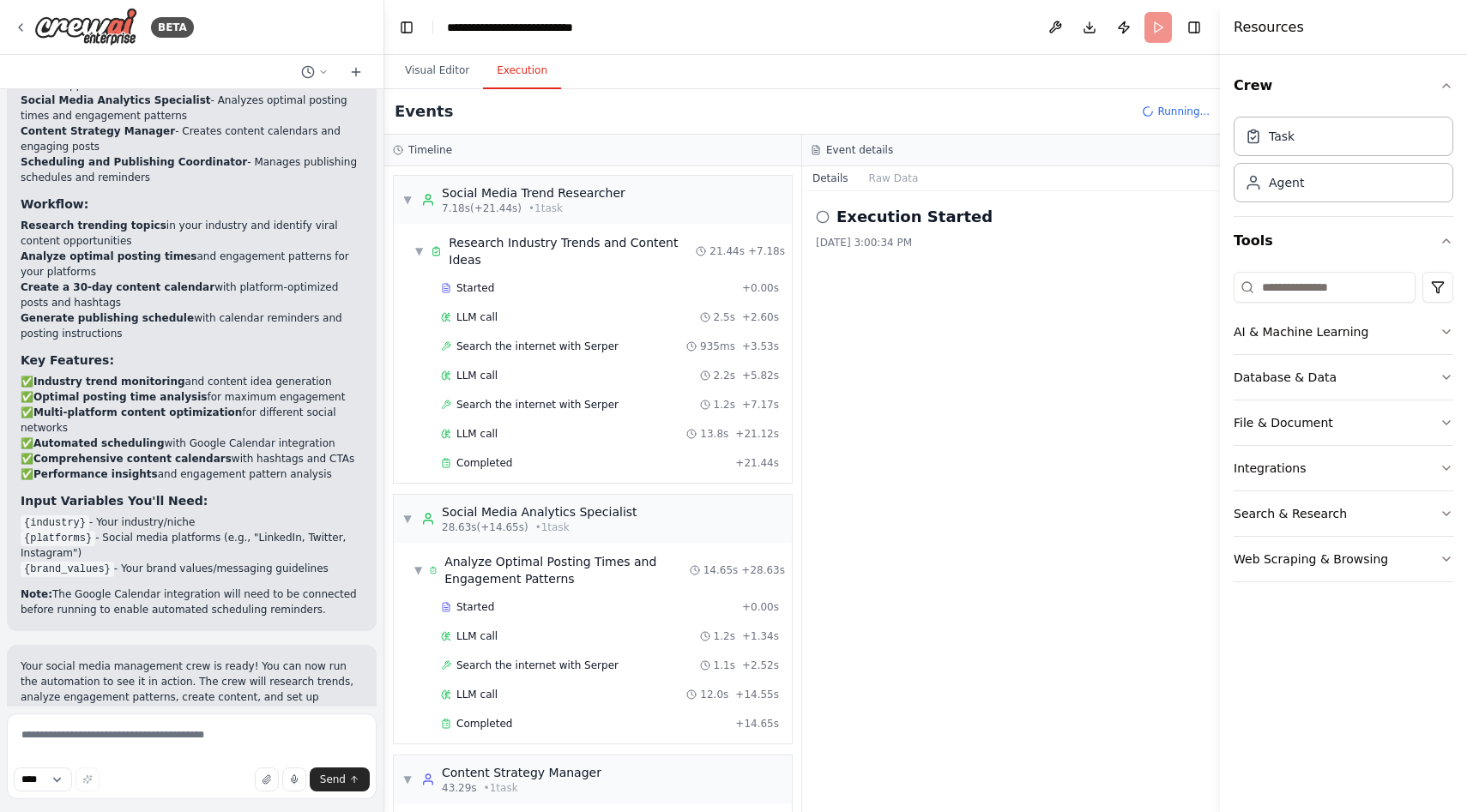
scroll to position [1668, 0]
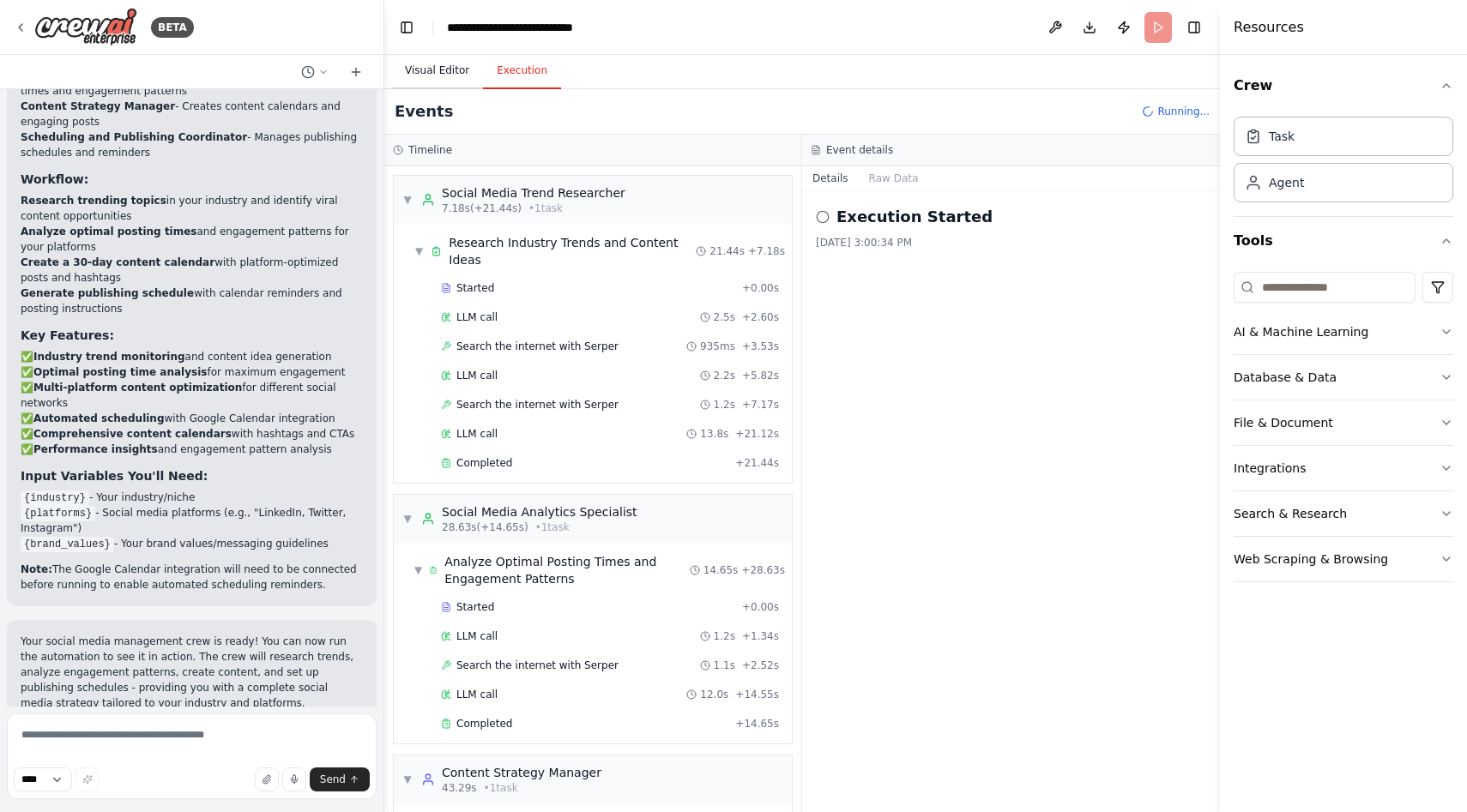
click at [420, 56] on button "Visual Editor" at bounding box center [437, 71] width 92 height 36
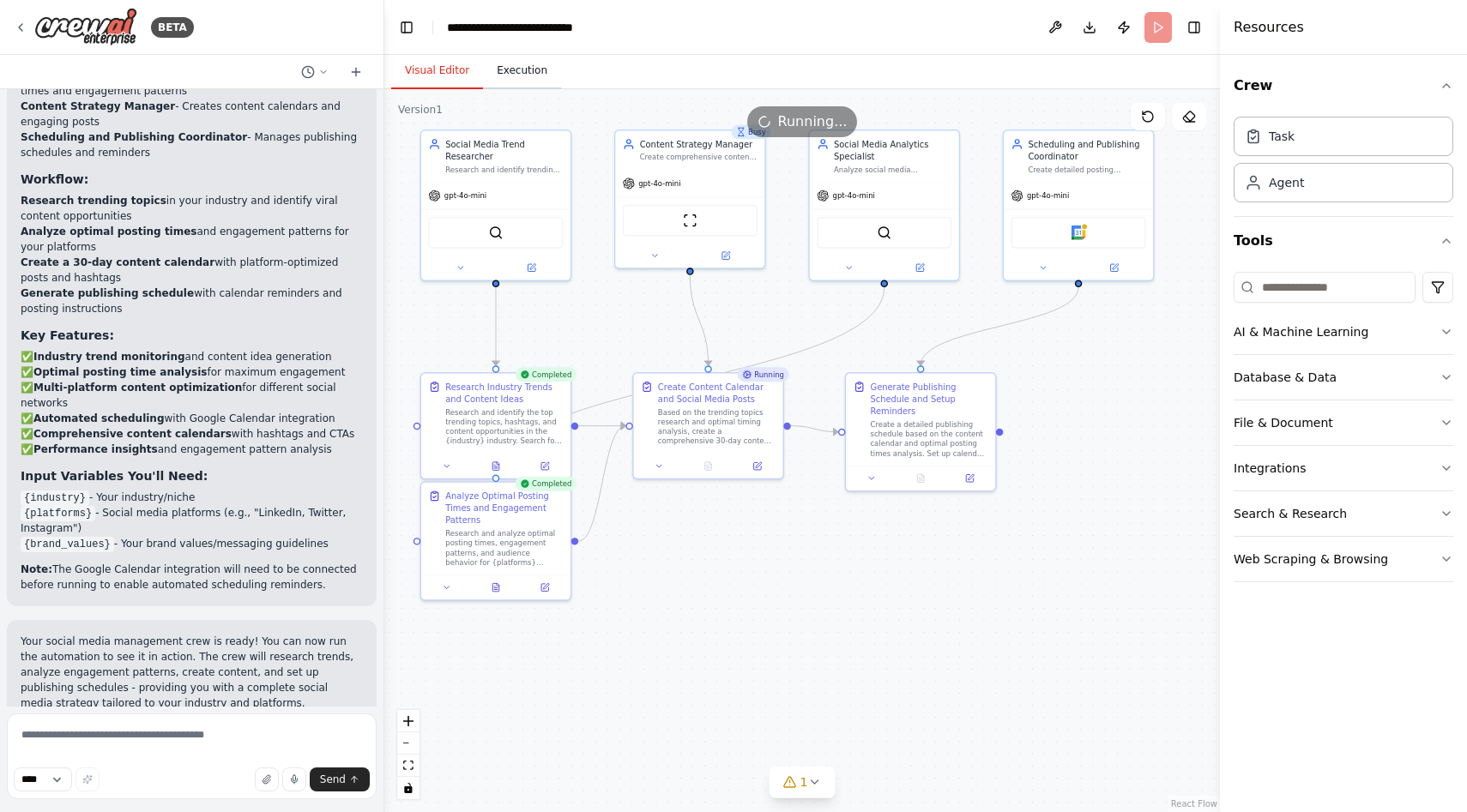
click at [517, 71] on button "Execution" at bounding box center [522, 71] width 78 height 36
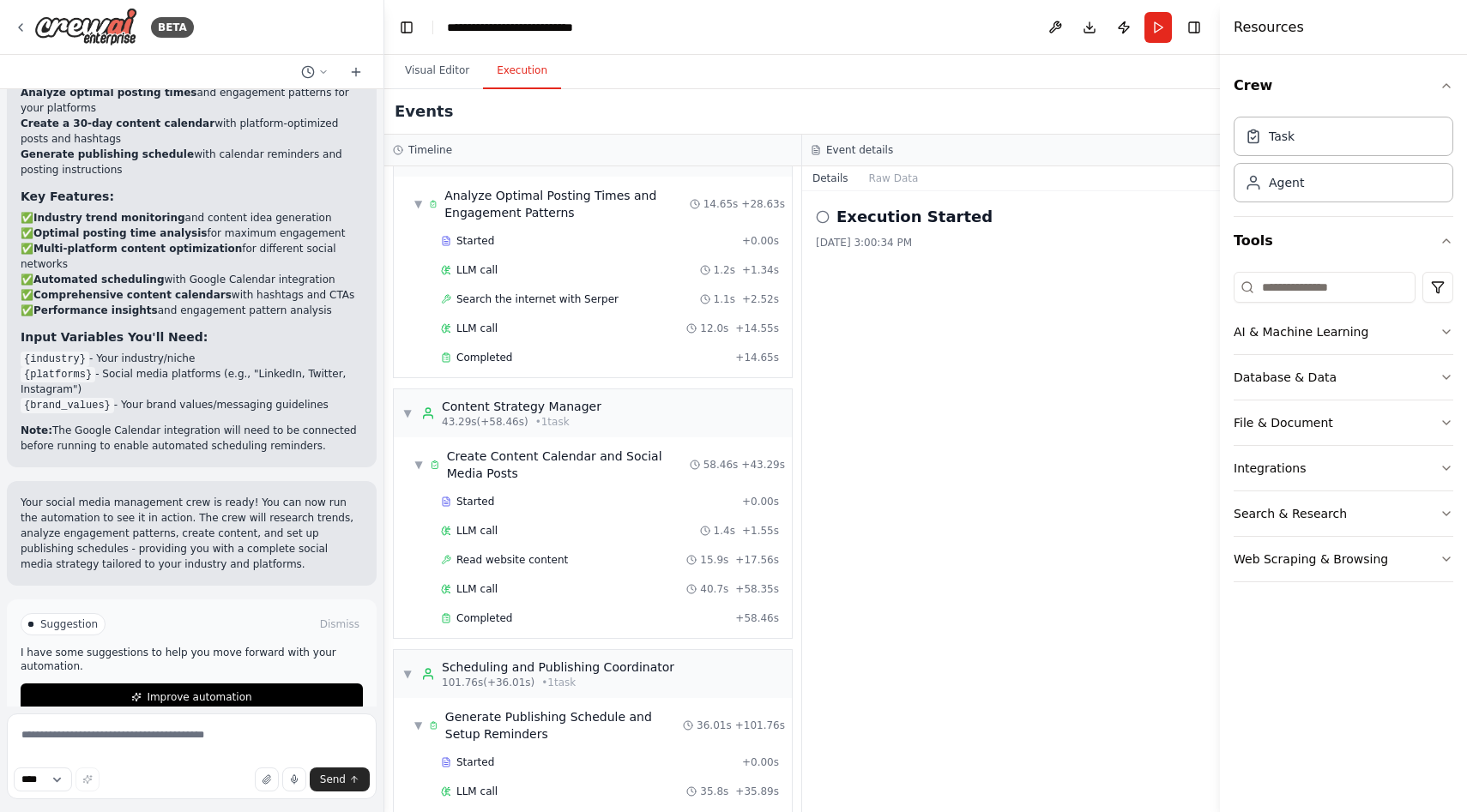
scroll to position [414, 0]
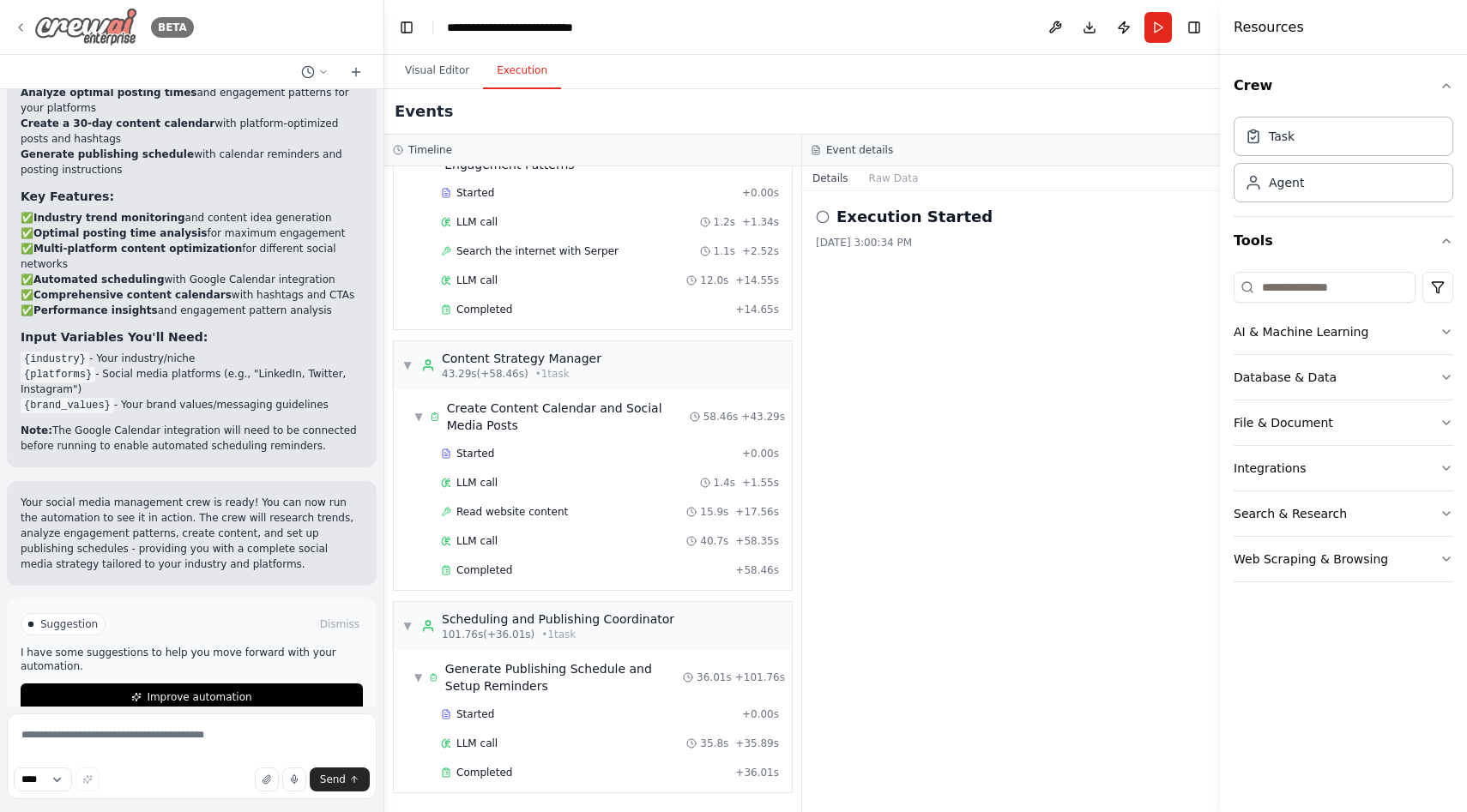
click at [120, 21] on img at bounding box center [85, 27] width 103 height 38
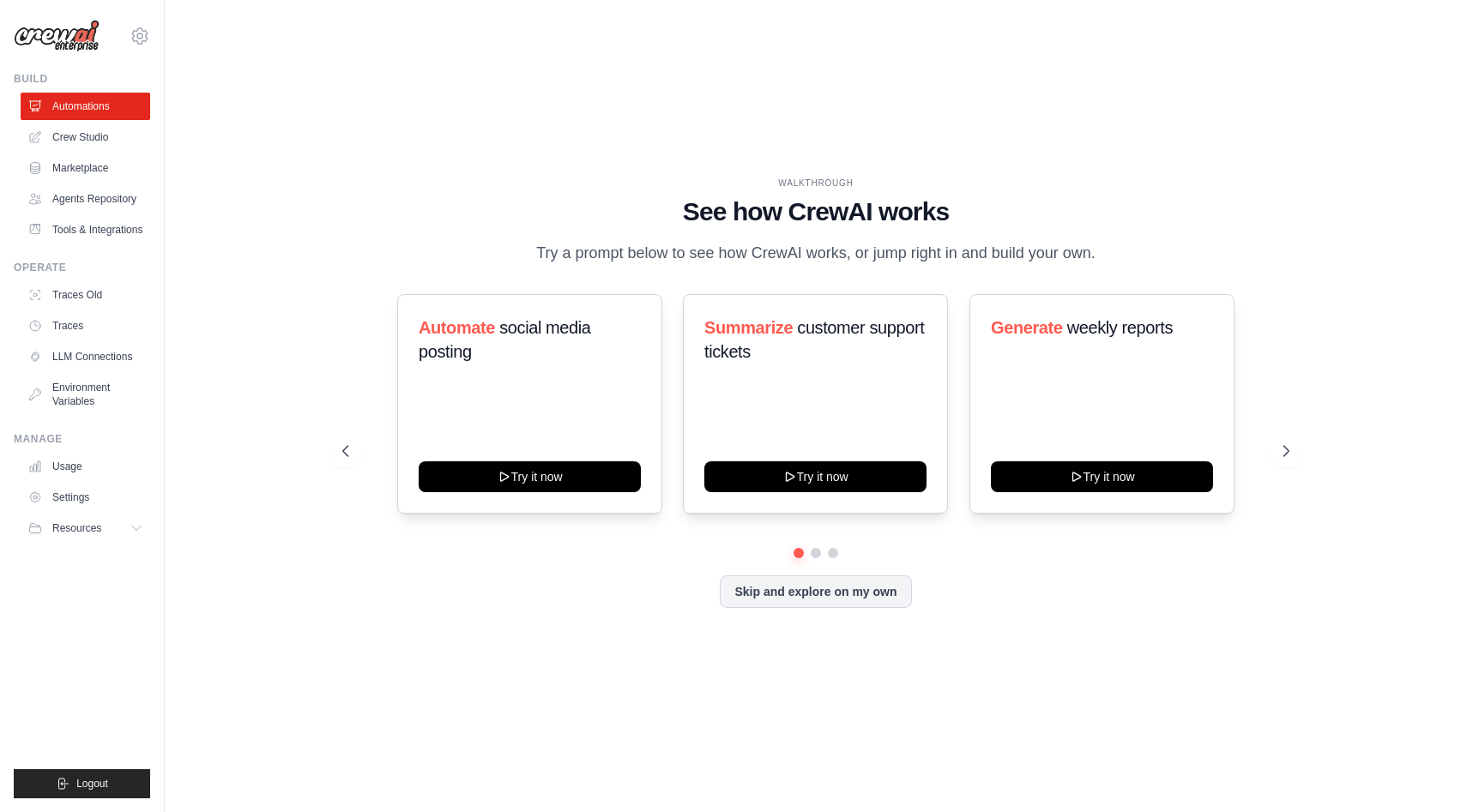
click at [383, 220] on h1 "See how CrewAI works" at bounding box center [816, 211] width 947 height 31
click at [1283, 452] on icon at bounding box center [1287, 450] width 17 height 17
click at [346, 455] on icon at bounding box center [344, 451] width 5 height 11
click at [1280, 458] on icon at bounding box center [1287, 450] width 17 height 17
click at [350, 445] on icon at bounding box center [343, 450] width 17 height 17
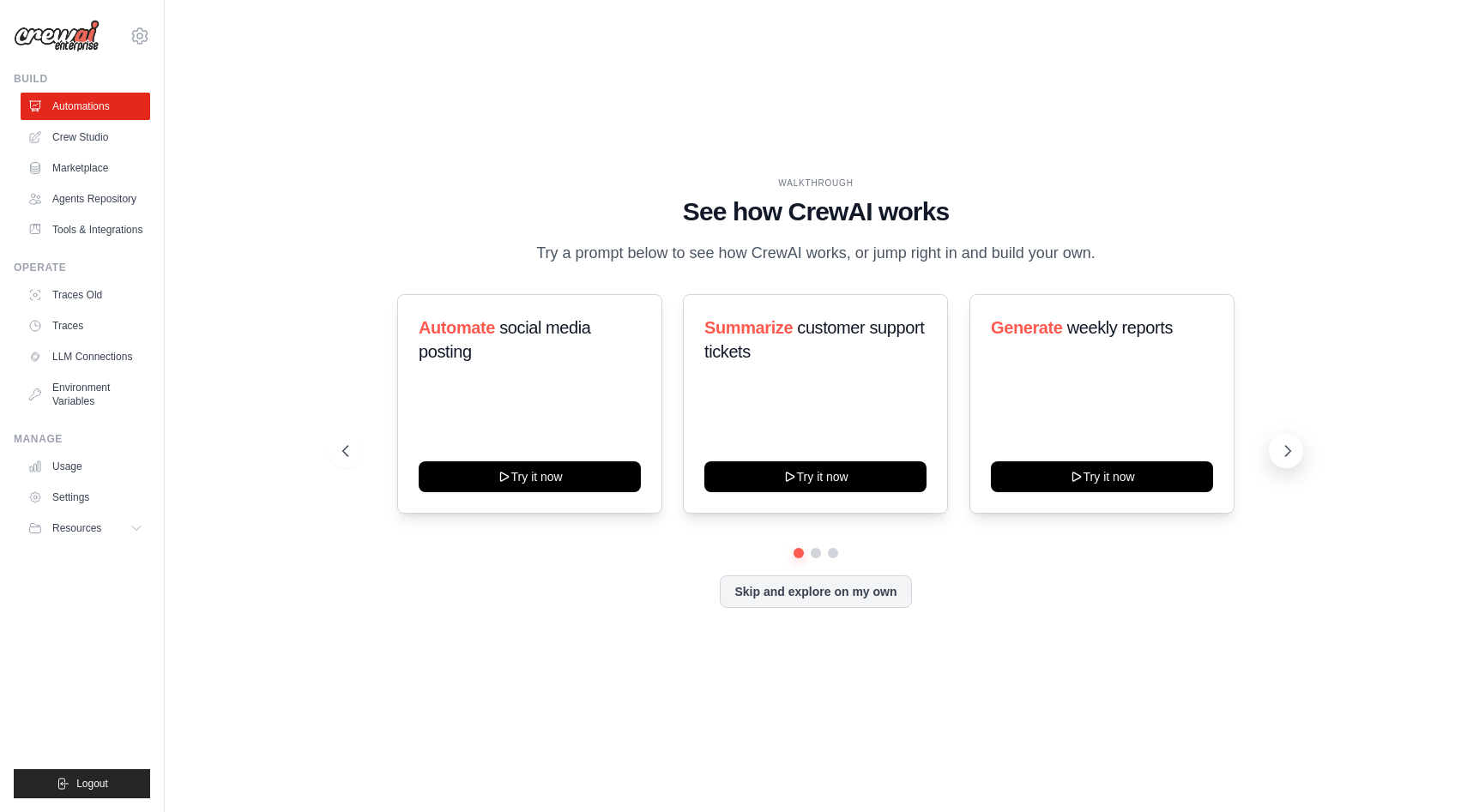
click at [1282, 460] on button at bounding box center [1285, 451] width 34 height 34
